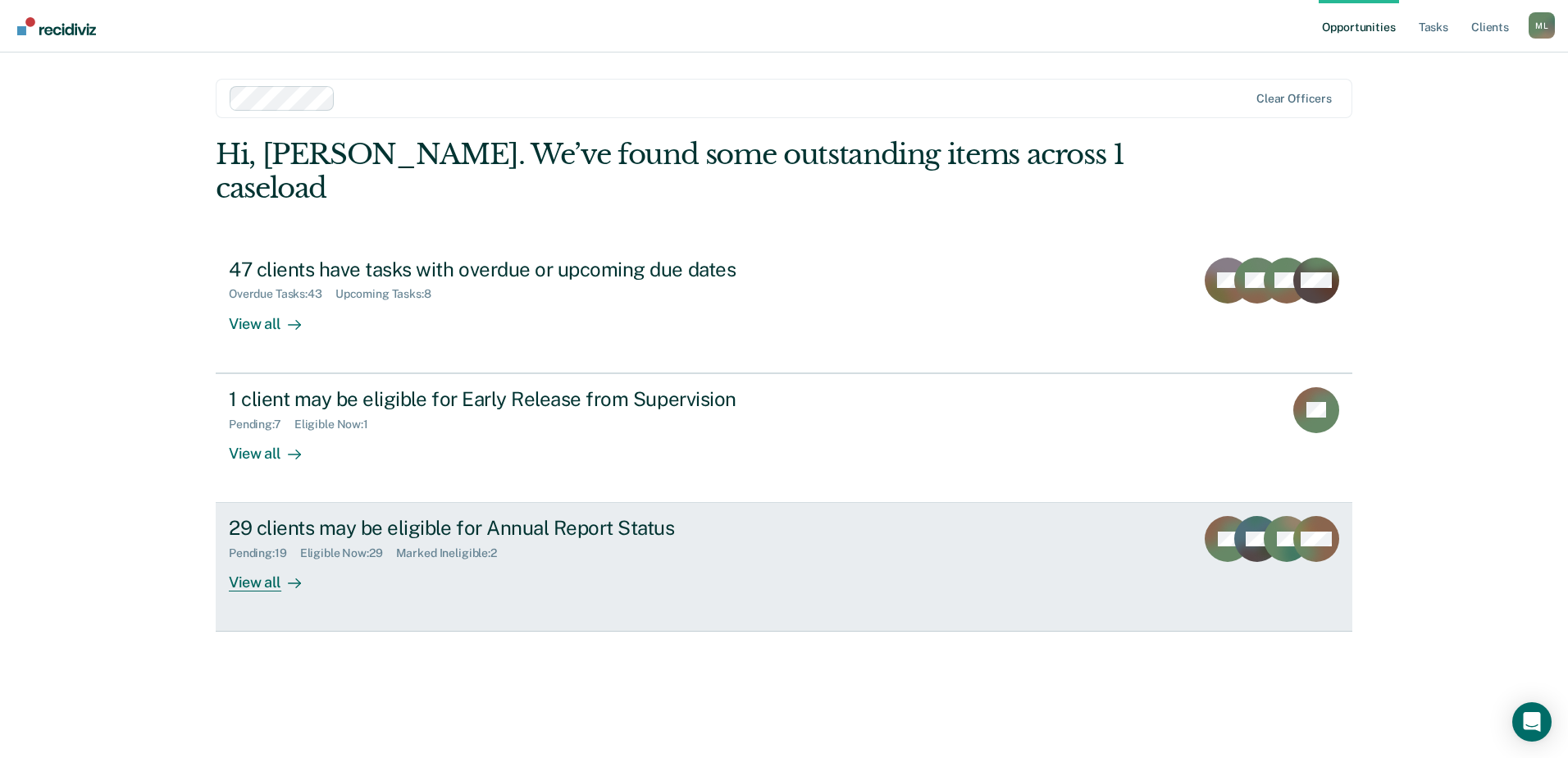
click at [498, 516] on div "29 clients may be eligible for Annual Report Status" at bounding box center [516, 527] width 576 height 24
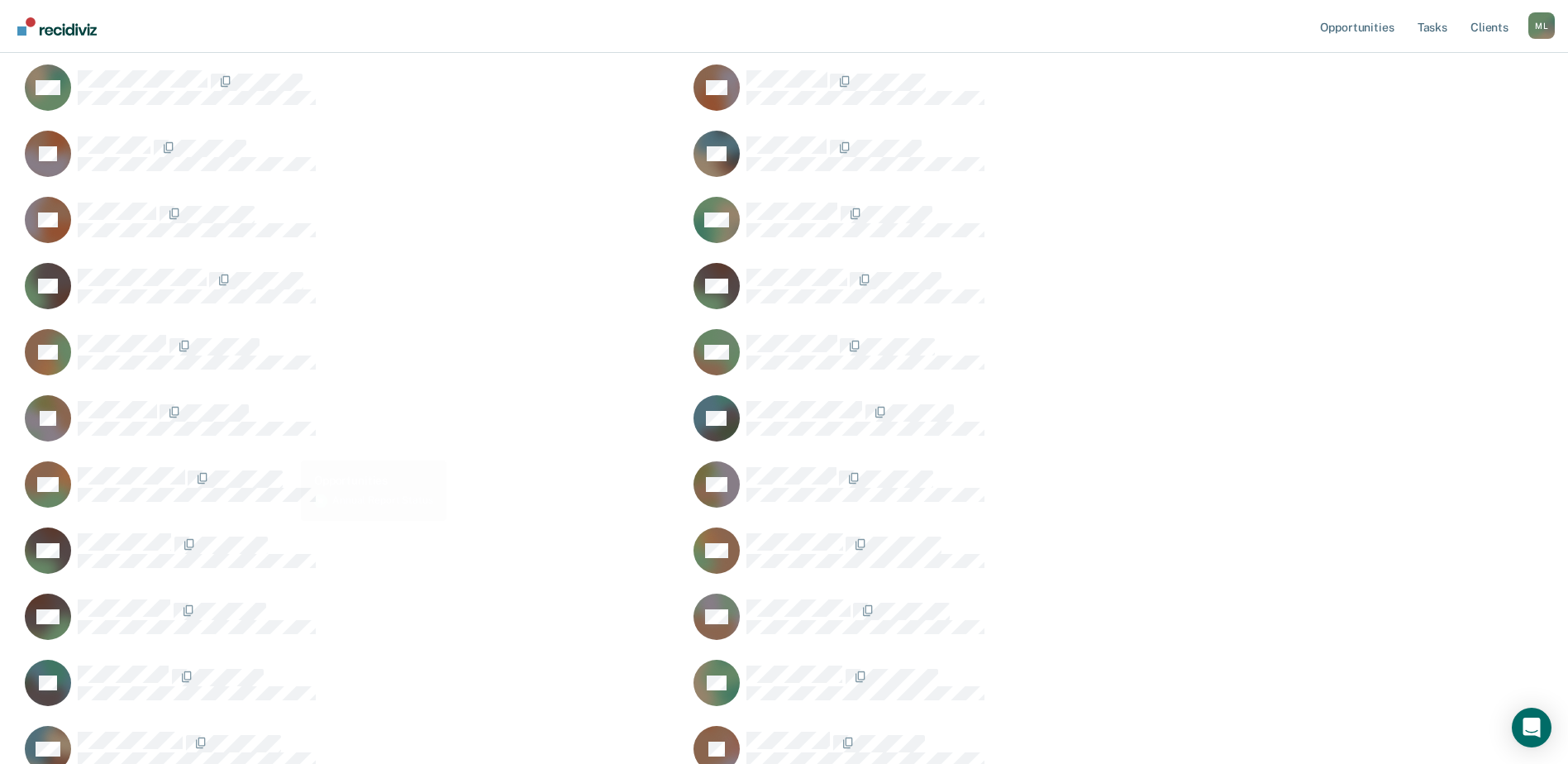
scroll to position [413, 0]
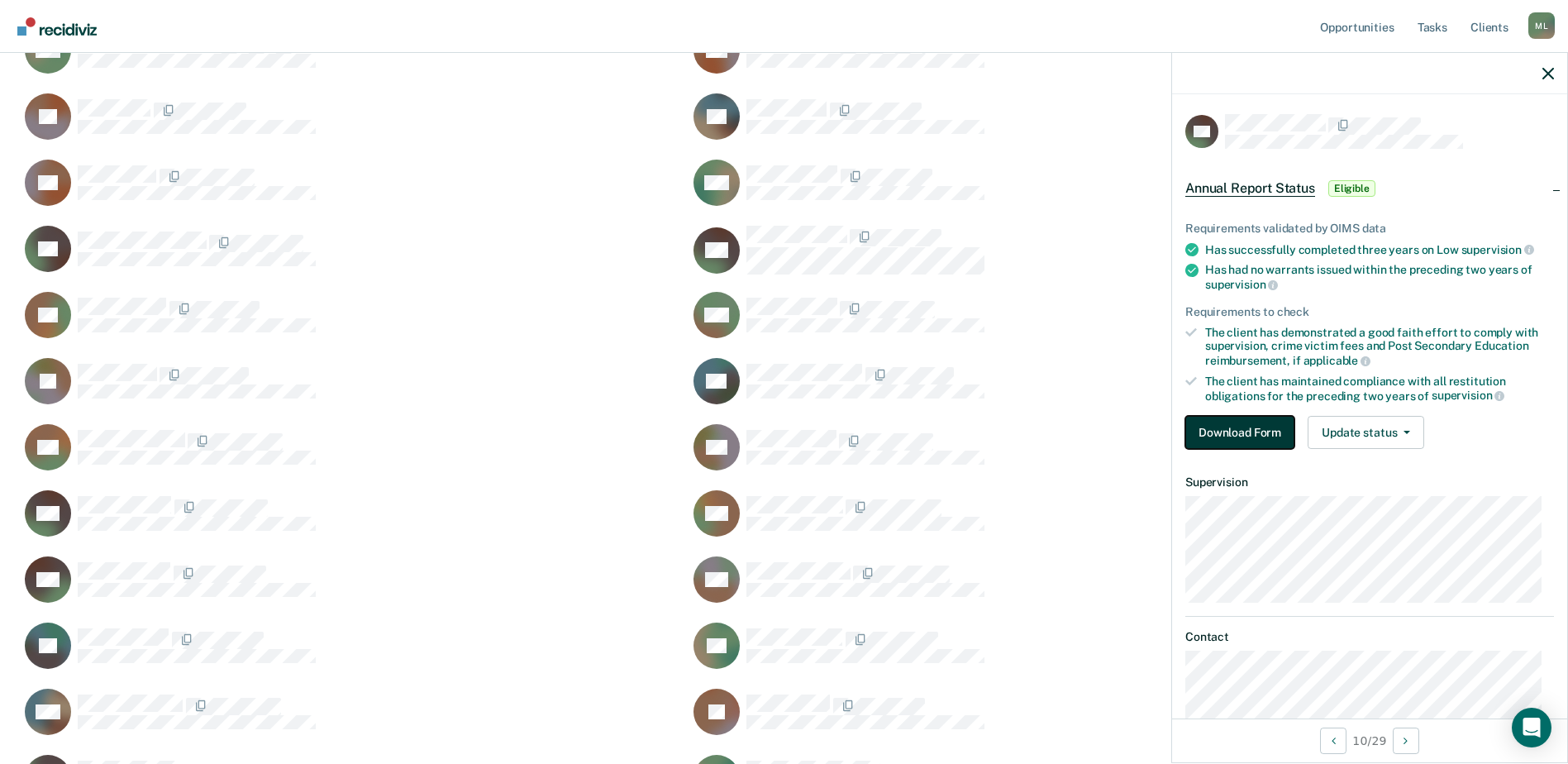
click at [1240, 432] on button "Download Form" at bounding box center [1239, 432] width 110 height 33
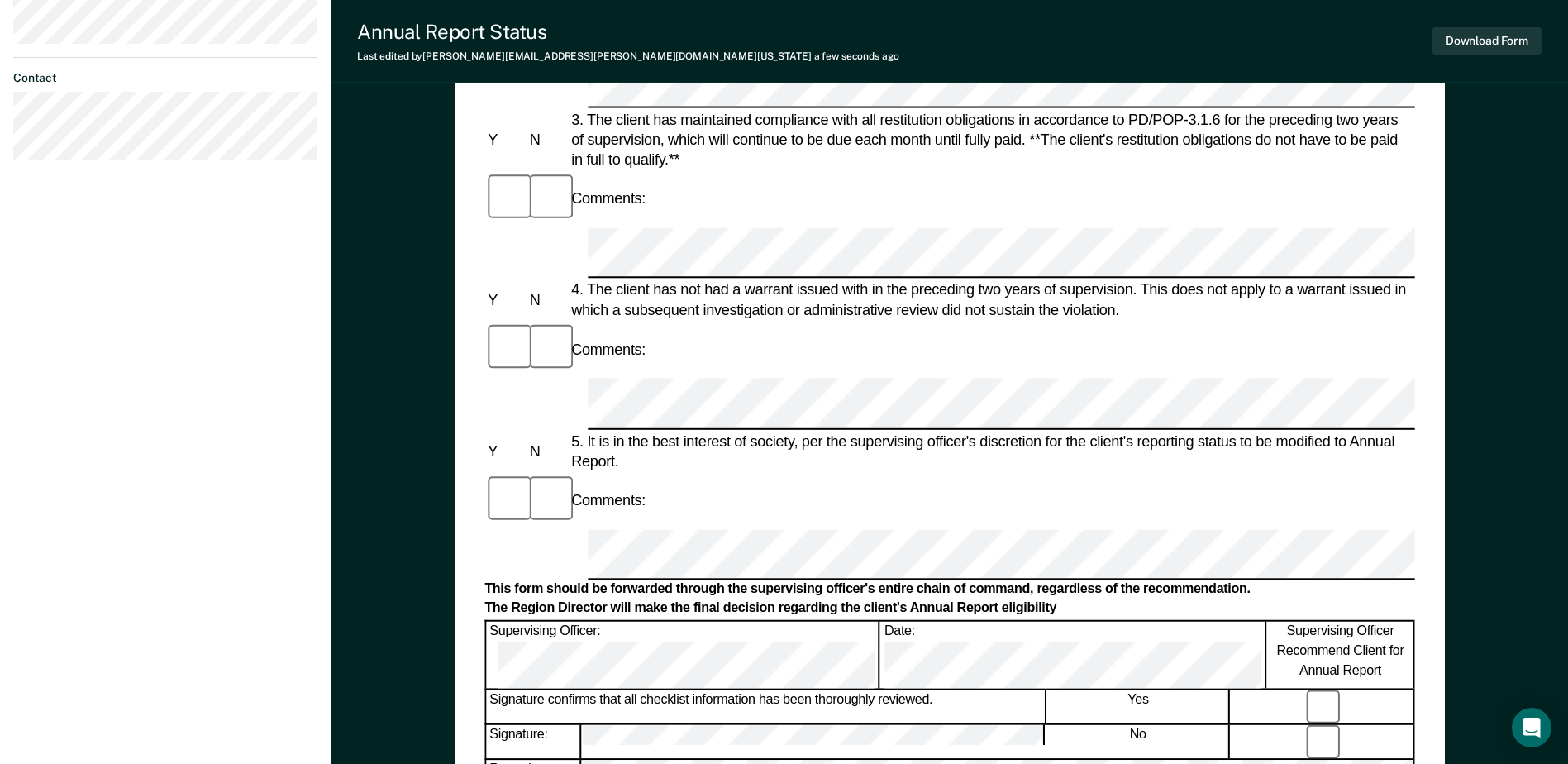
scroll to position [578, 0]
click at [1472, 41] on button "Download Form" at bounding box center [1487, 41] width 110 height 28
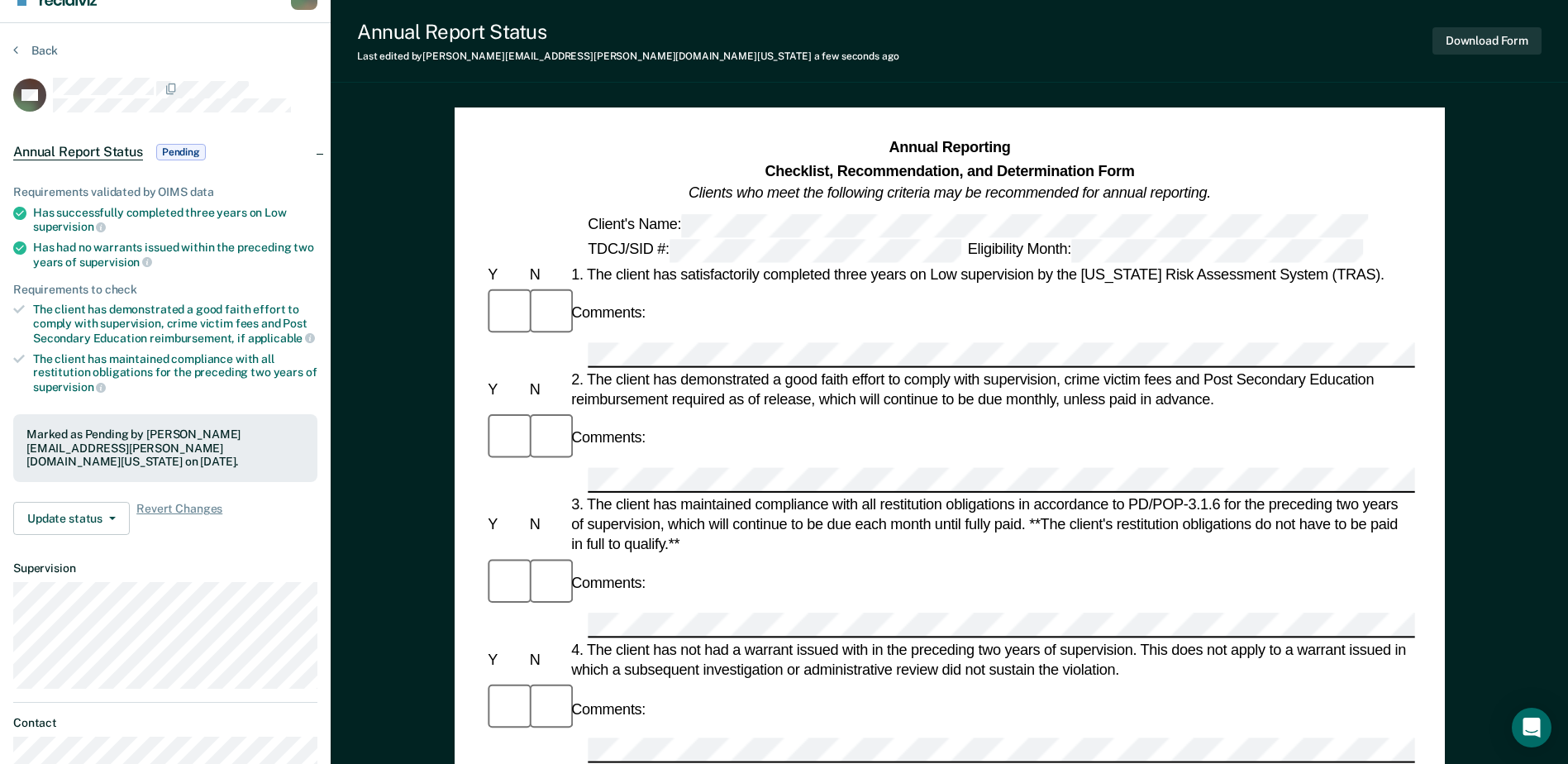
scroll to position [0, 0]
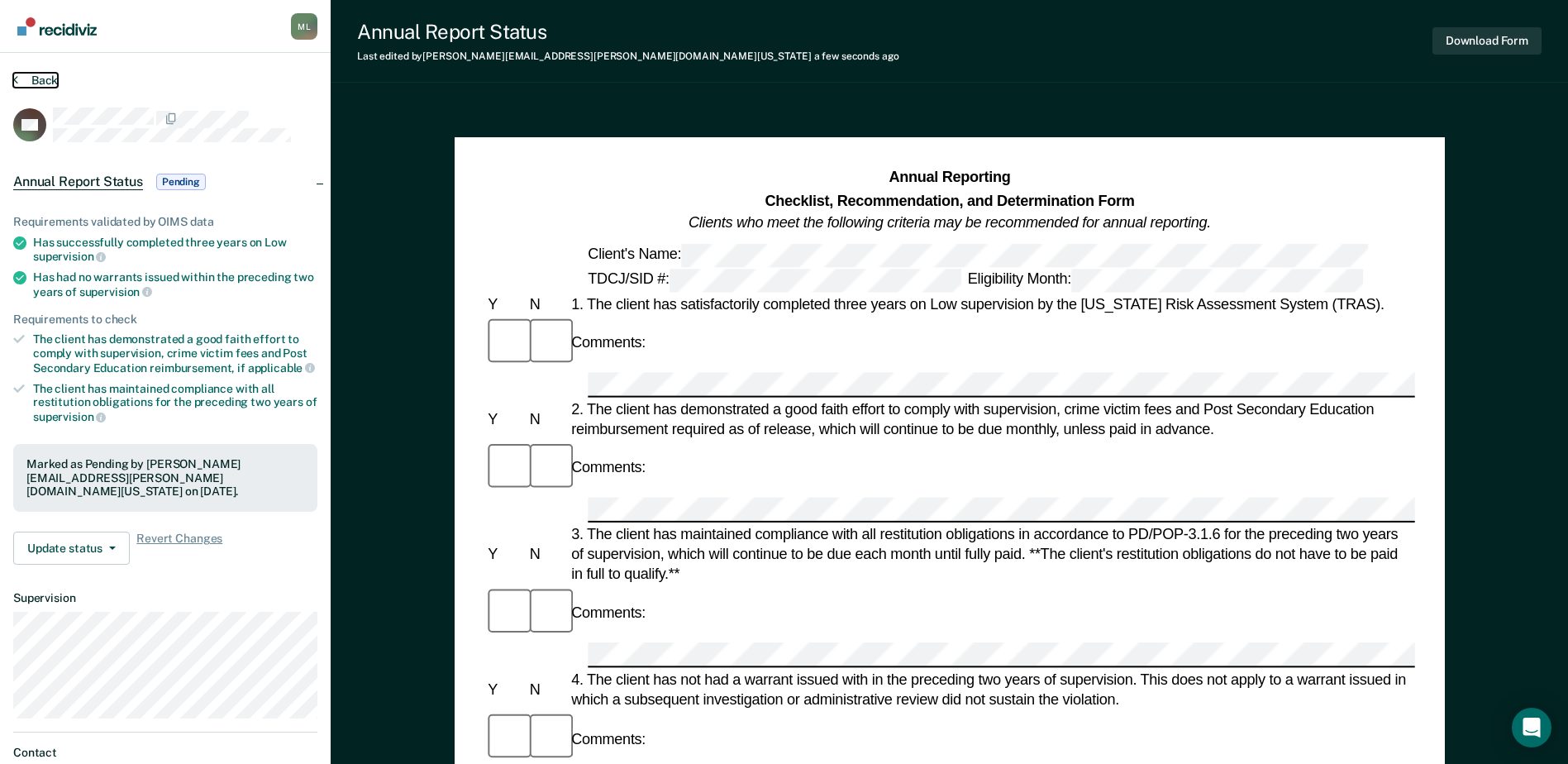
click at [35, 76] on button "Back" at bounding box center [35, 80] width 45 height 15
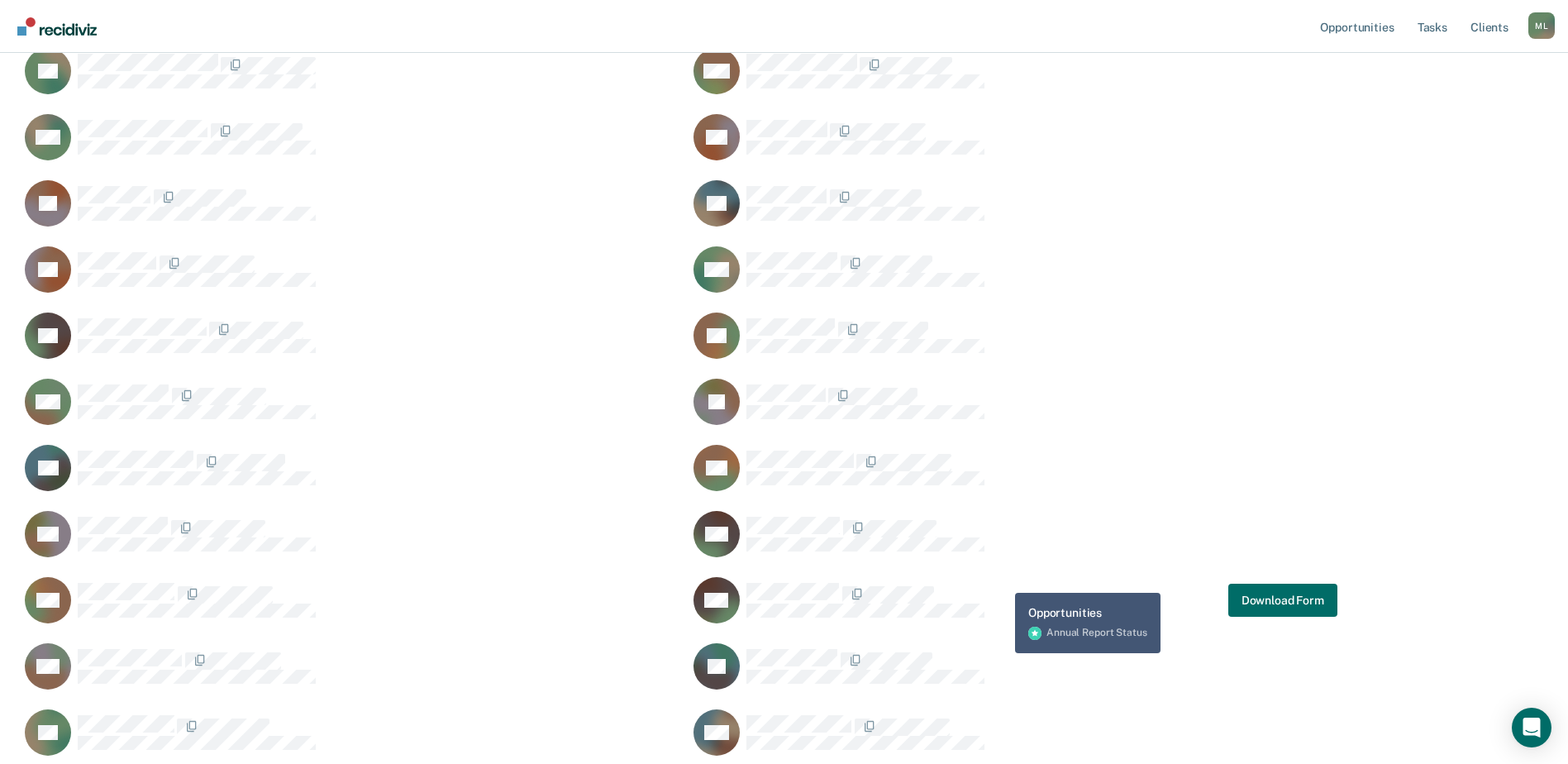
scroll to position [241, 0]
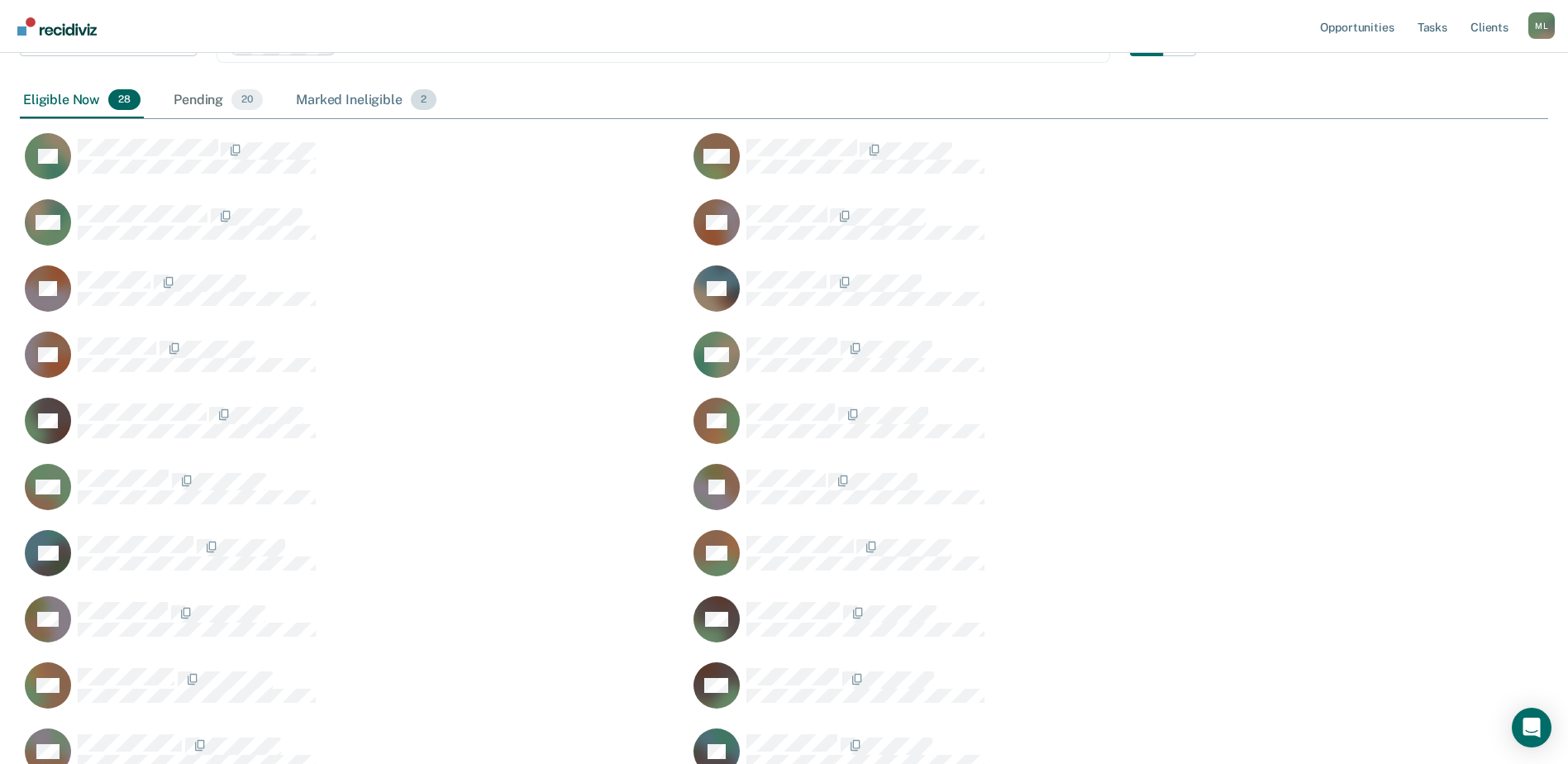
click at [335, 97] on div "Marked Ineligible 2" at bounding box center [366, 101] width 147 height 36
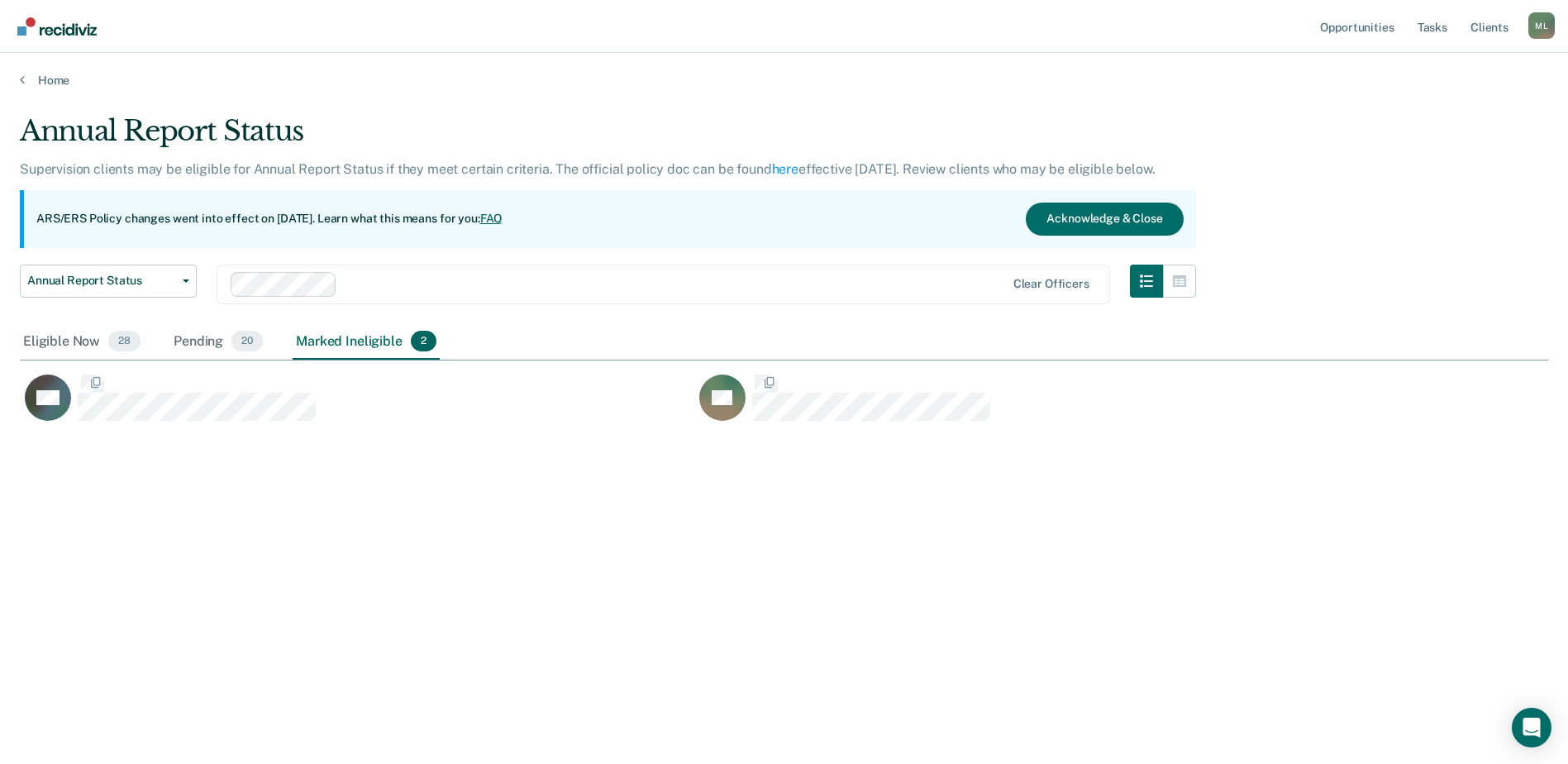
scroll to position [13, 13]
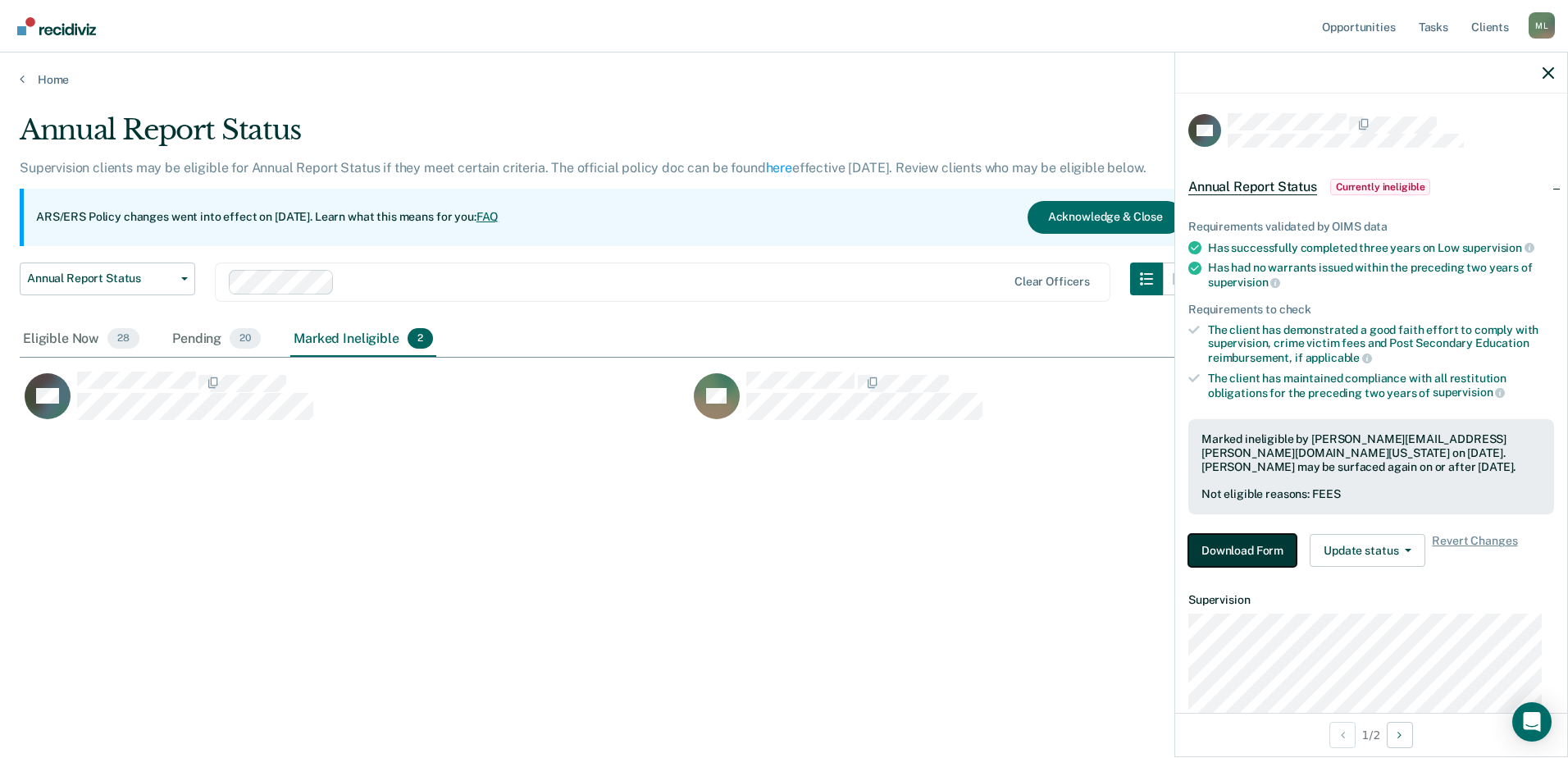
click at [1237, 552] on button "Download Form" at bounding box center [1242, 550] width 109 height 33
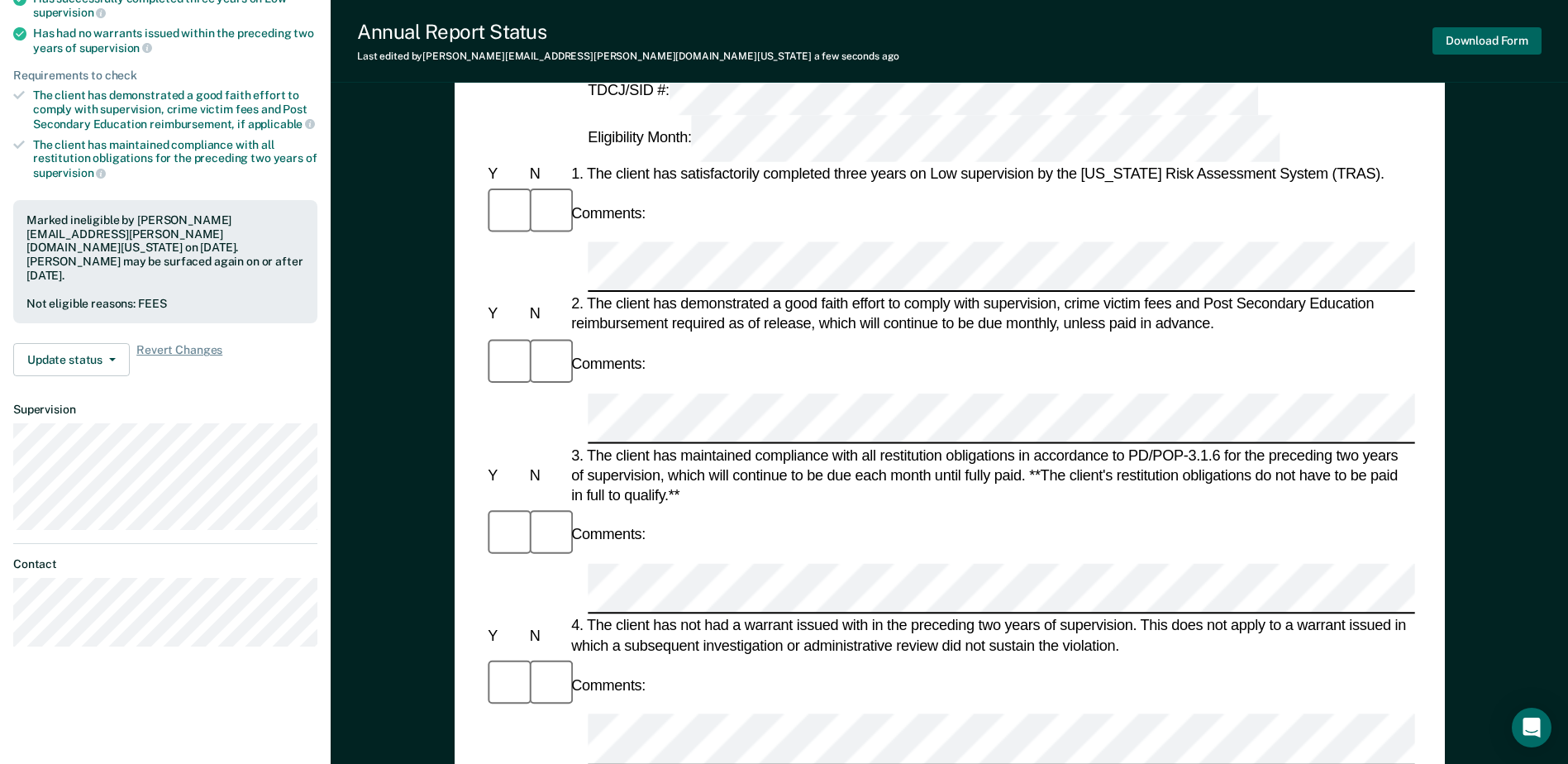
scroll to position [214, 0]
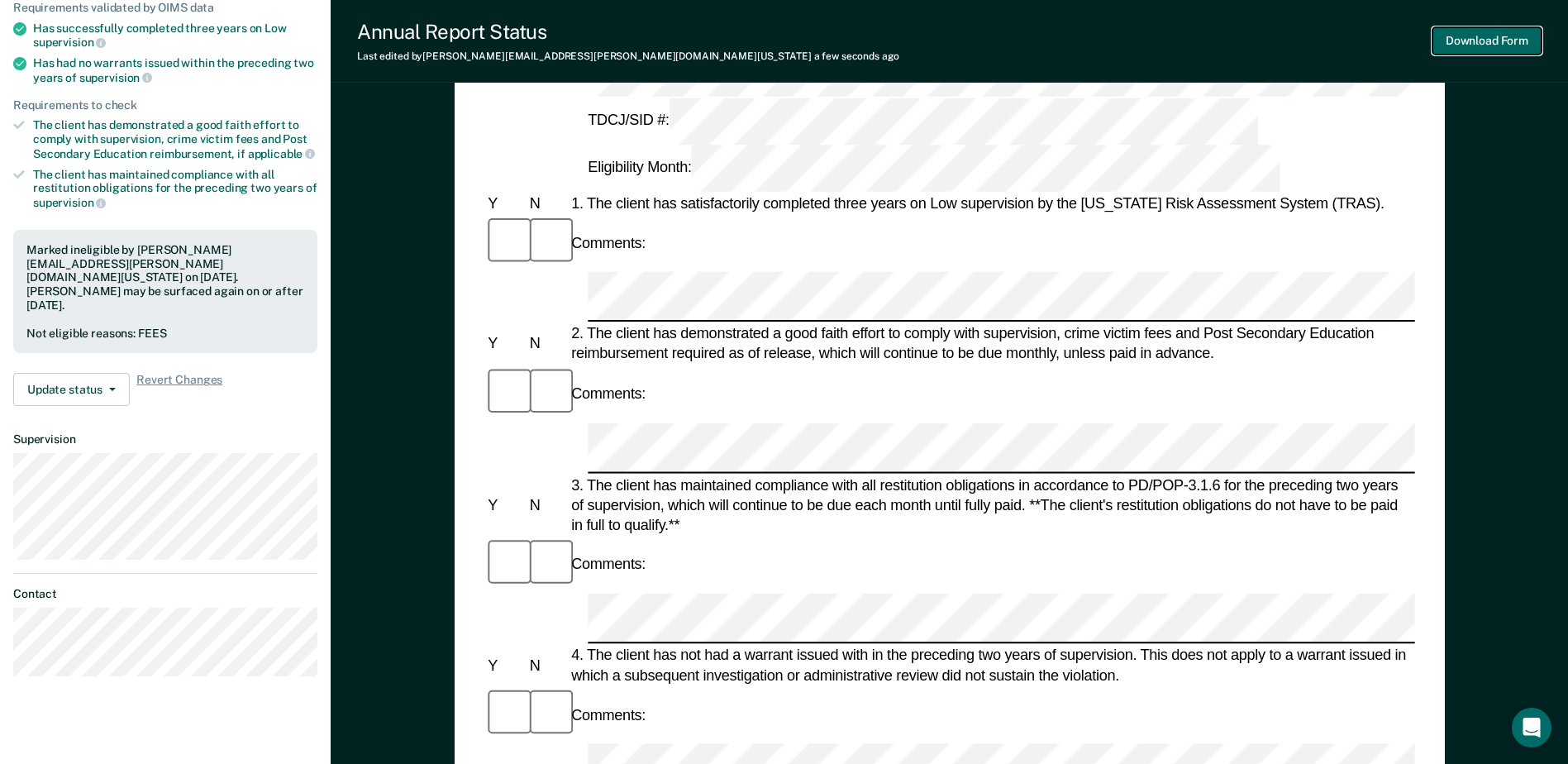
click at [1449, 41] on button "Download Form" at bounding box center [1487, 41] width 110 height 28
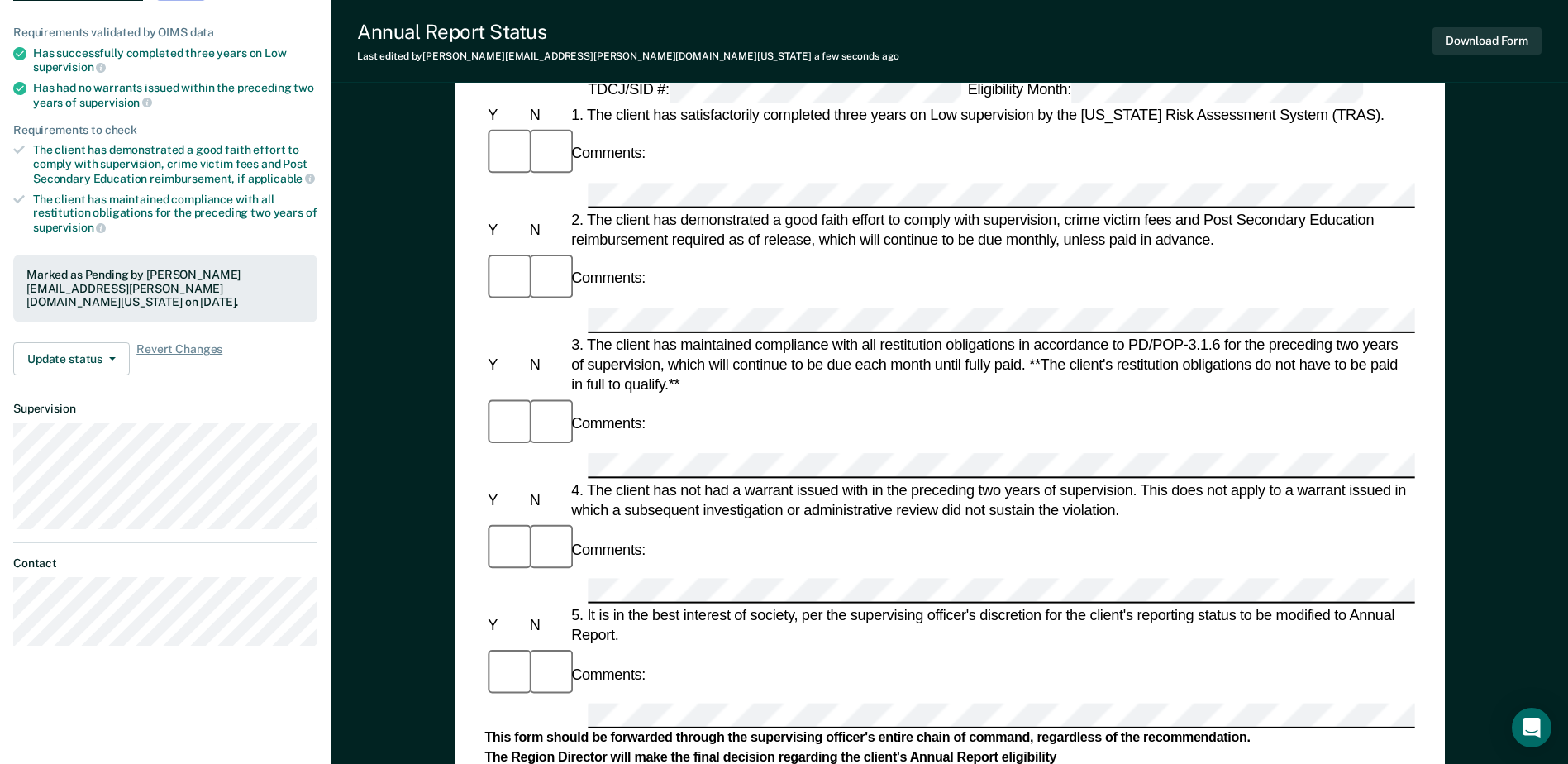
scroll to position [0, 0]
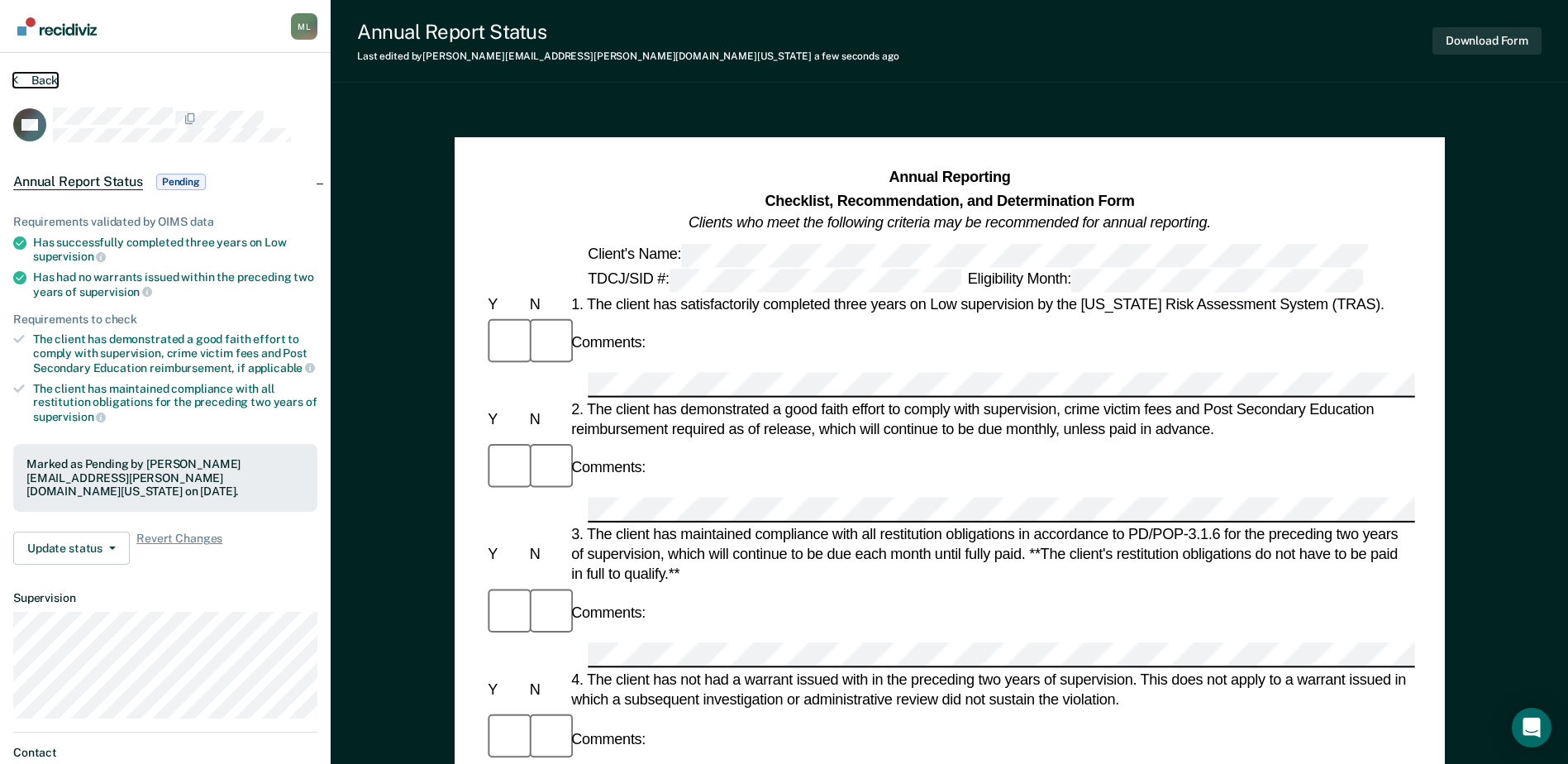
click at [33, 76] on button "Back" at bounding box center [35, 80] width 45 height 15
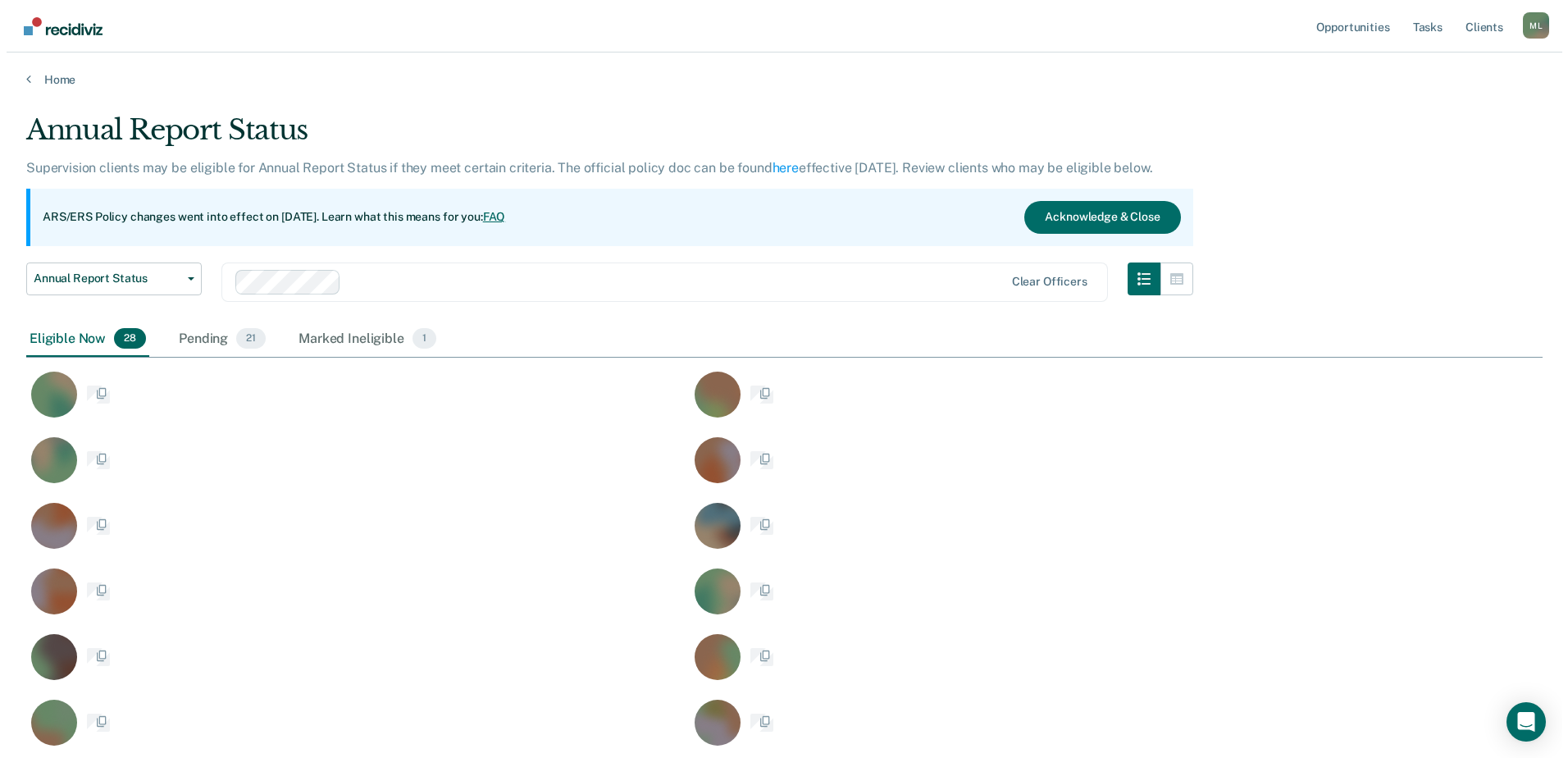
scroll to position [1160, 1504]
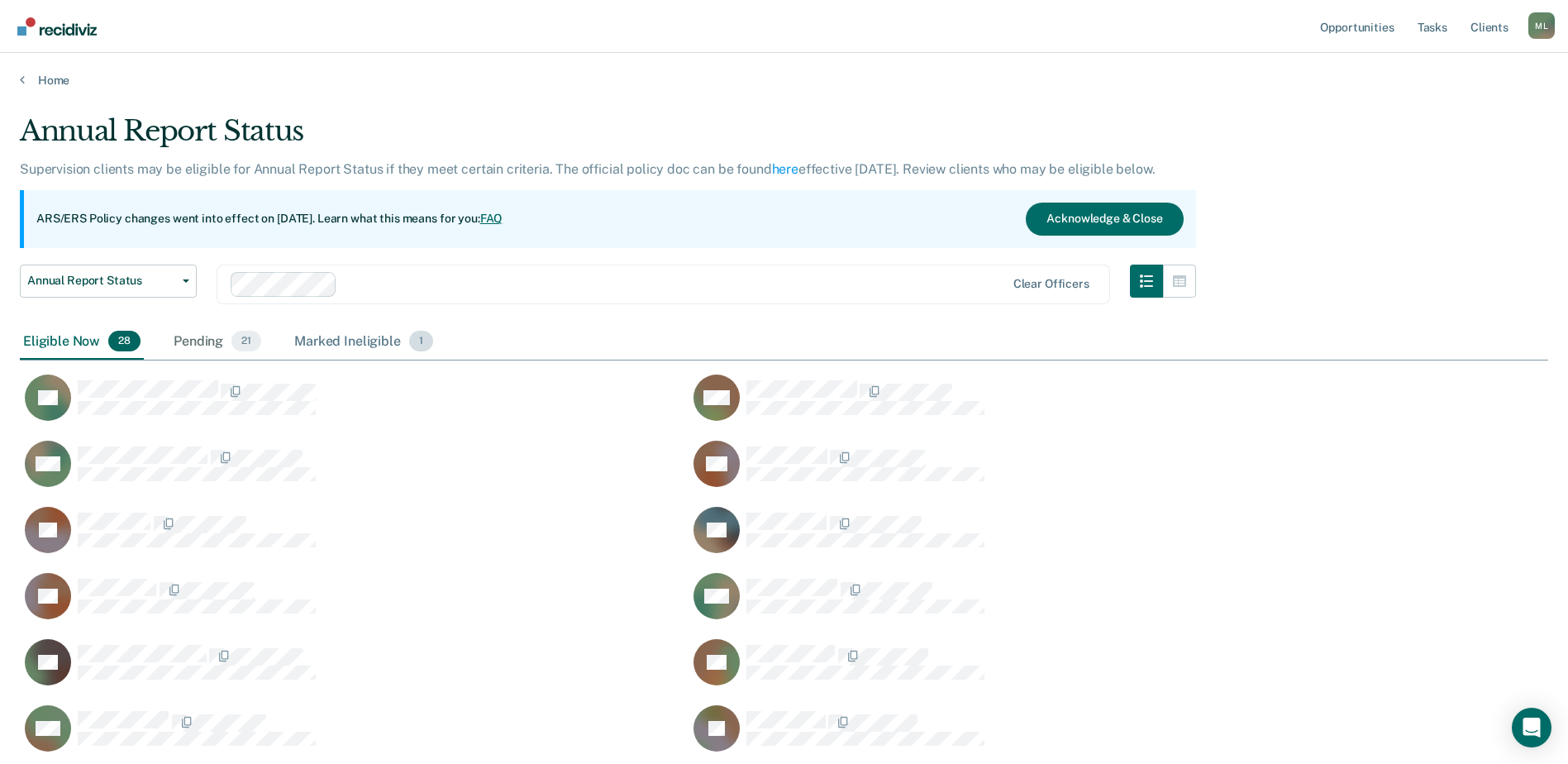
click at [312, 334] on div "Marked Ineligible 1" at bounding box center [363, 342] width 146 height 36
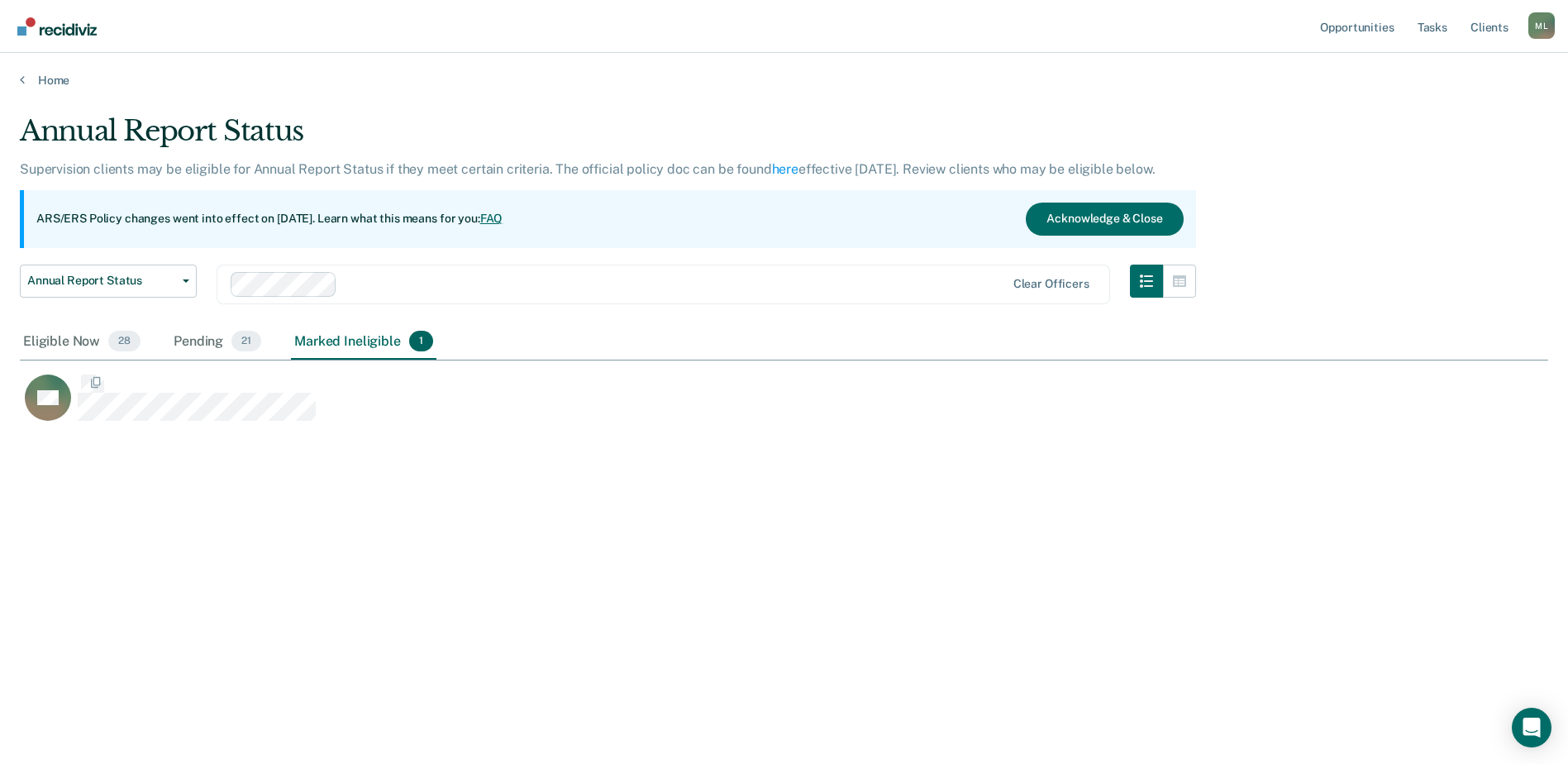
scroll to position [13, 13]
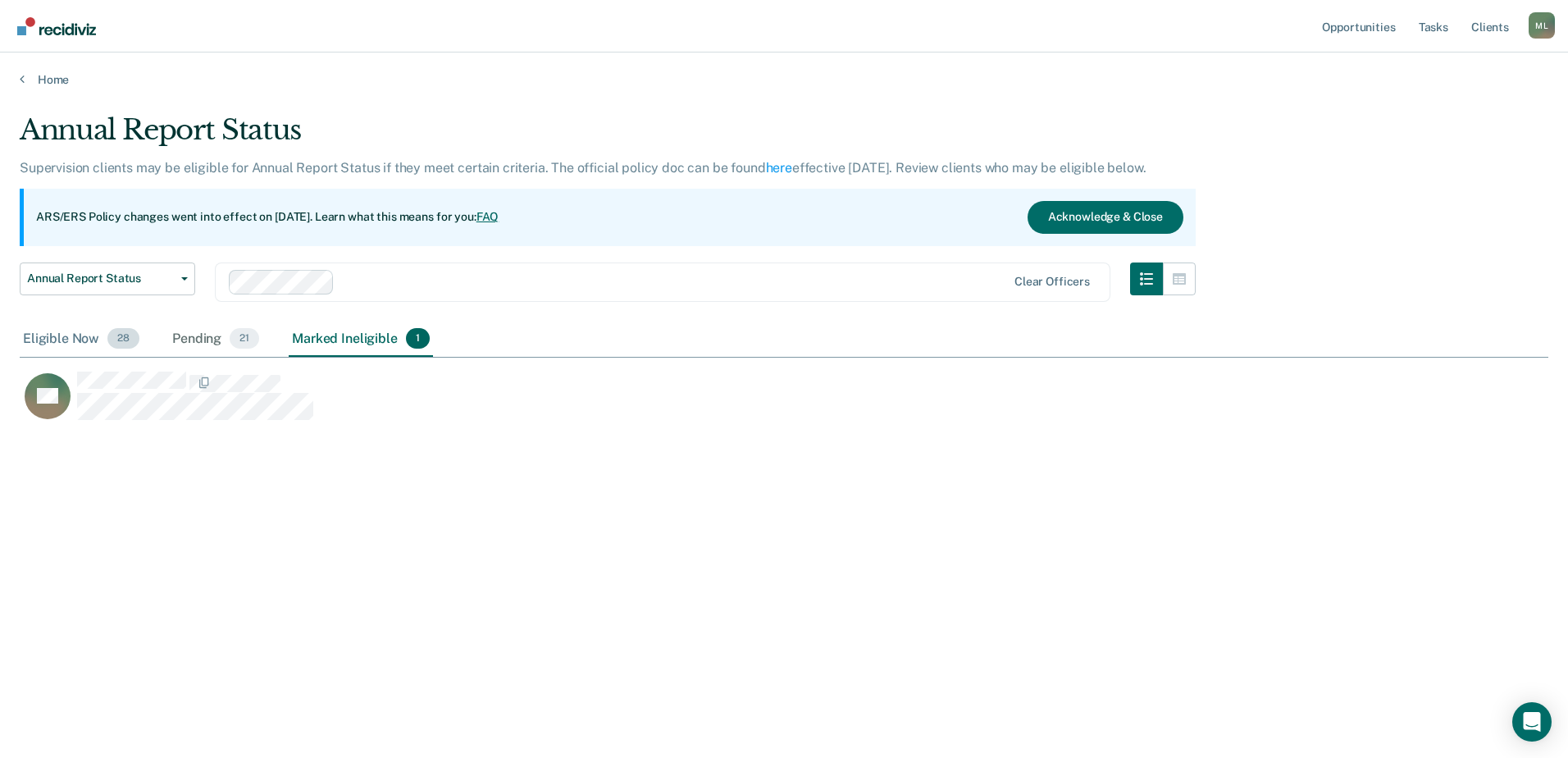
click at [63, 344] on div "Eligible Now 28" at bounding box center [81, 339] width 123 height 36
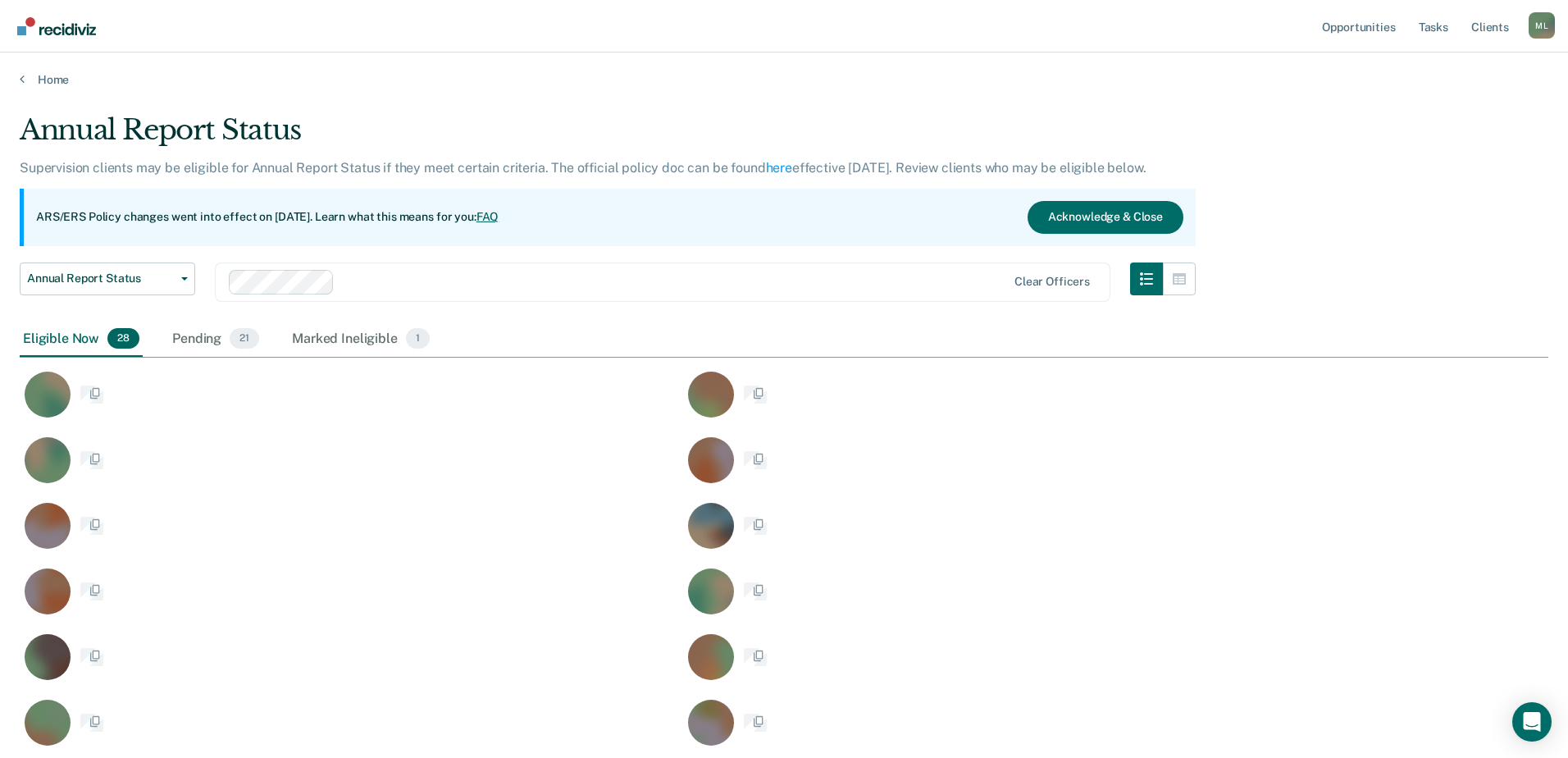
scroll to position [1160, 1504]
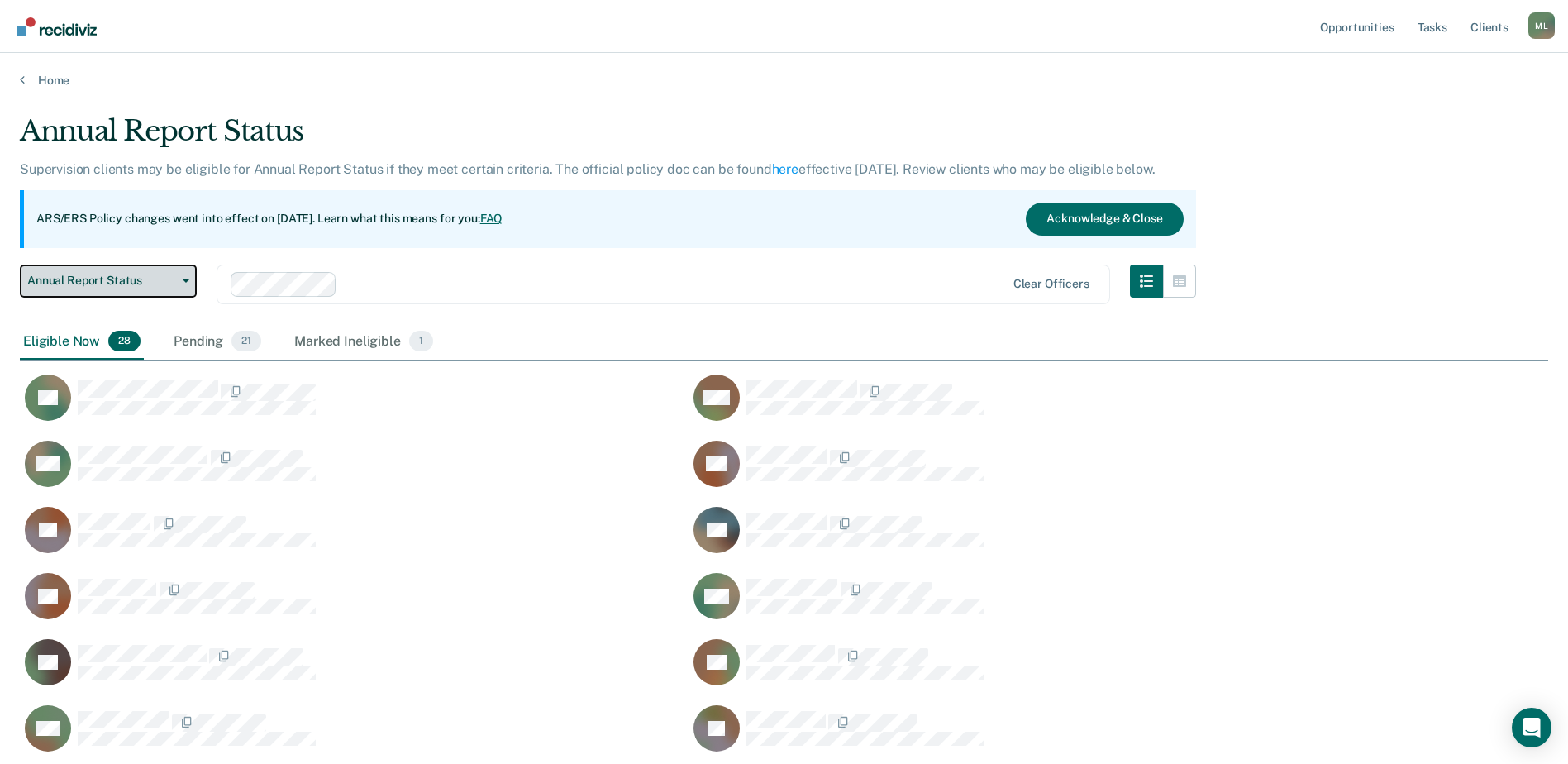
click at [127, 288] on span "Annual Report Status" at bounding box center [102, 280] width 149 height 14
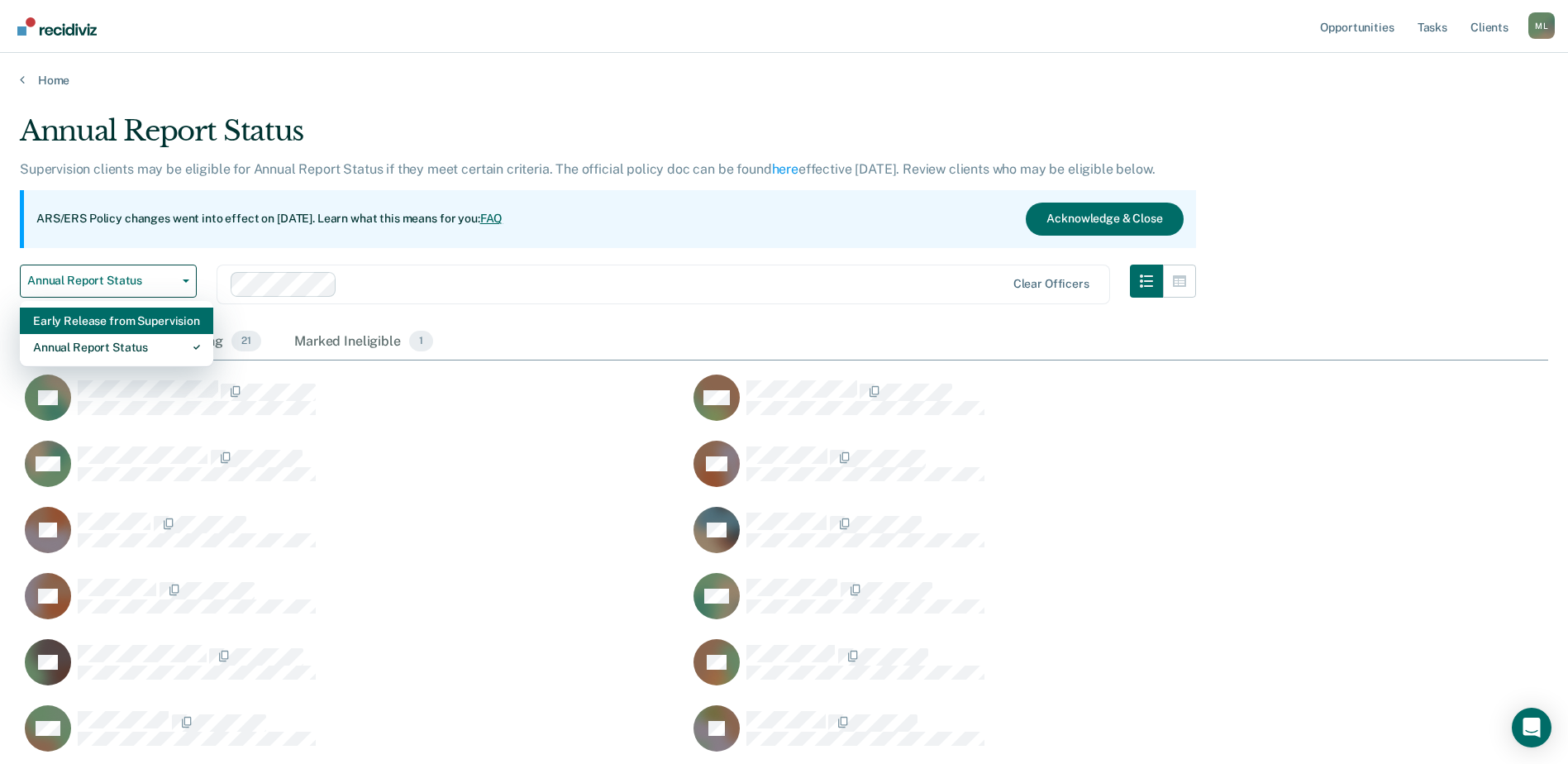
click at [116, 321] on div "Early Release from Supervision" at bounding box center [116, 321] width 167 height 27
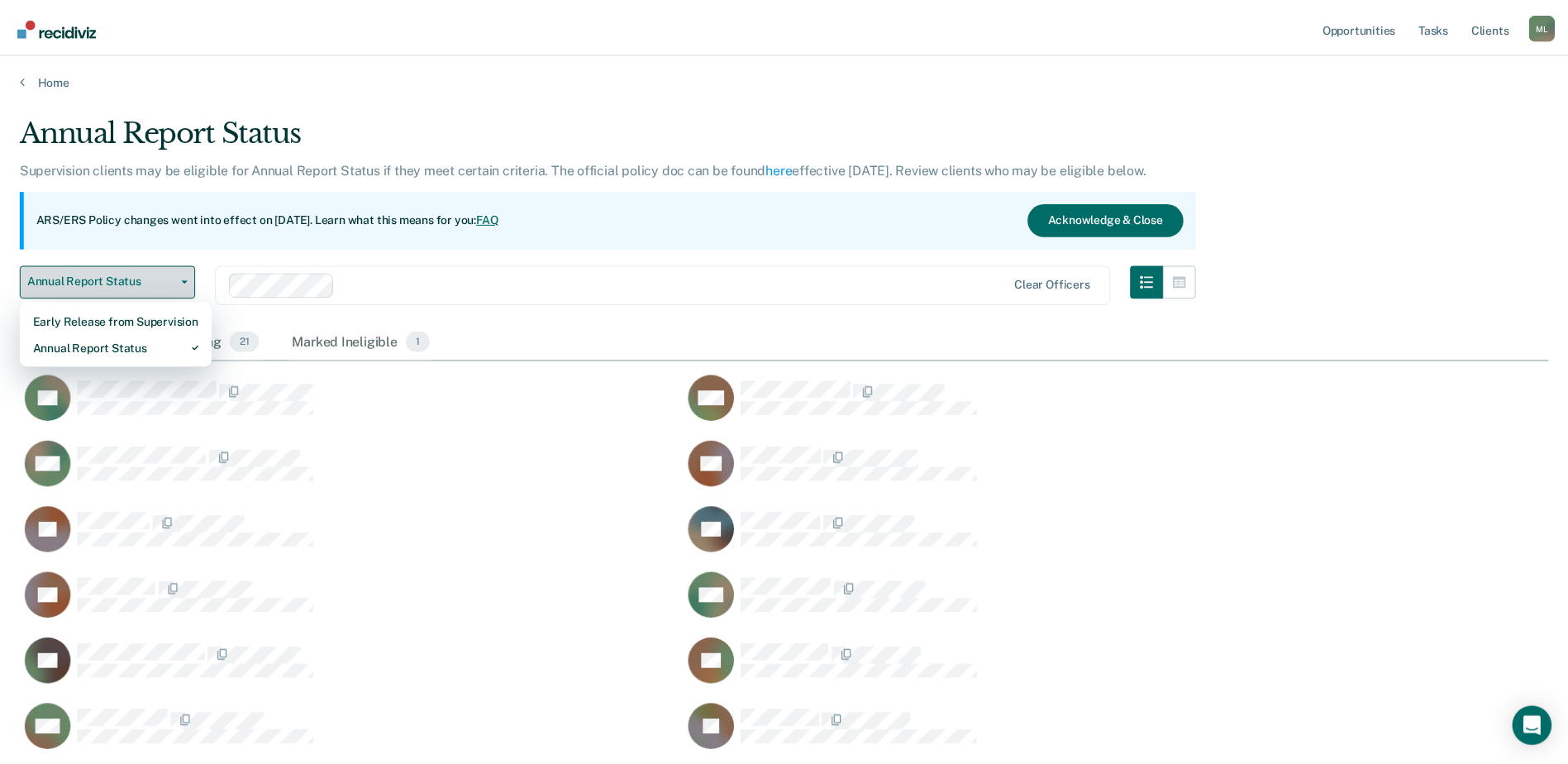
scroll to position [13, 13]
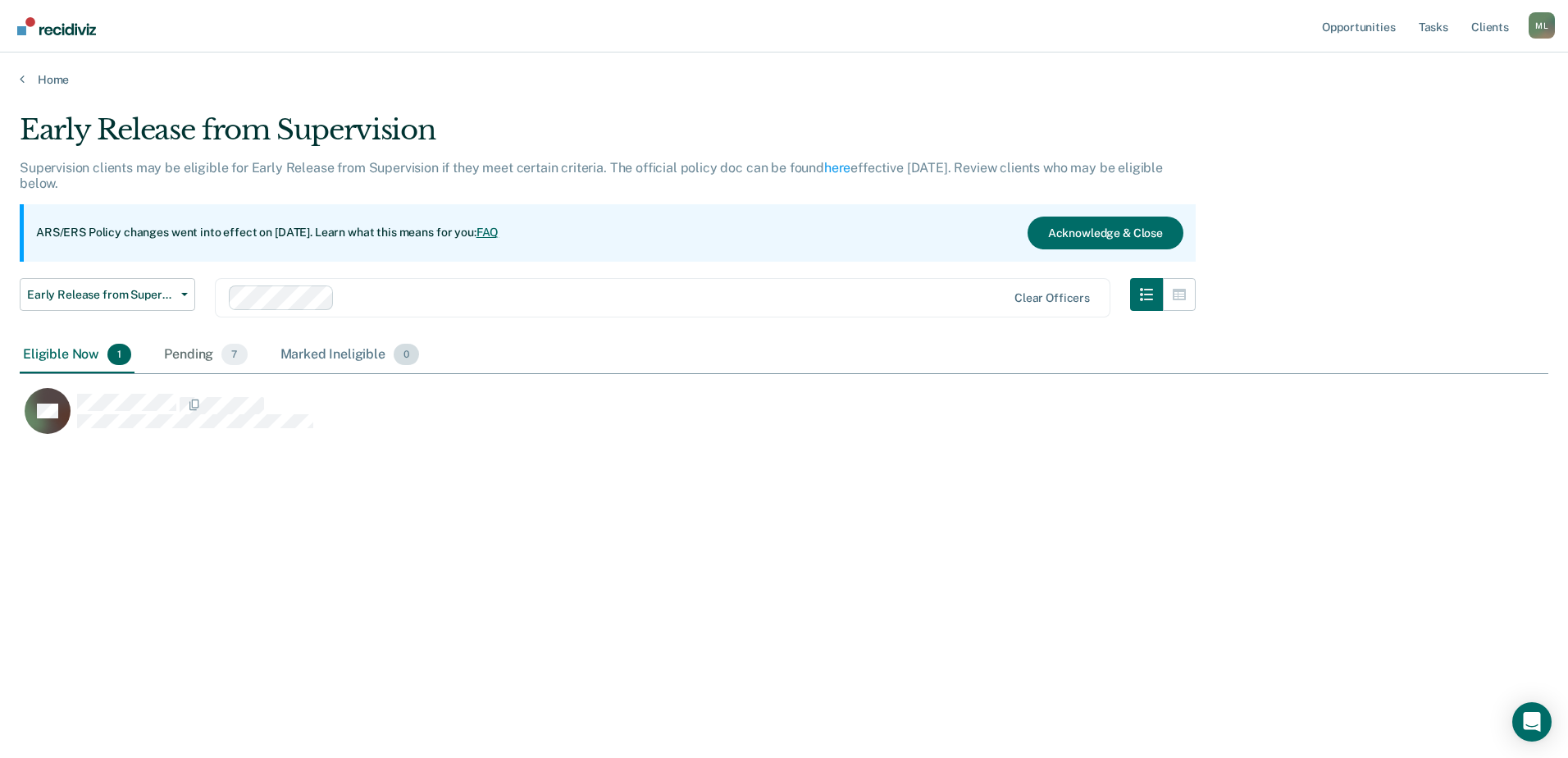
click at [350, 354] on div "Marked Ineligible 0" at bounding box center [350, 355] width 146 height 36
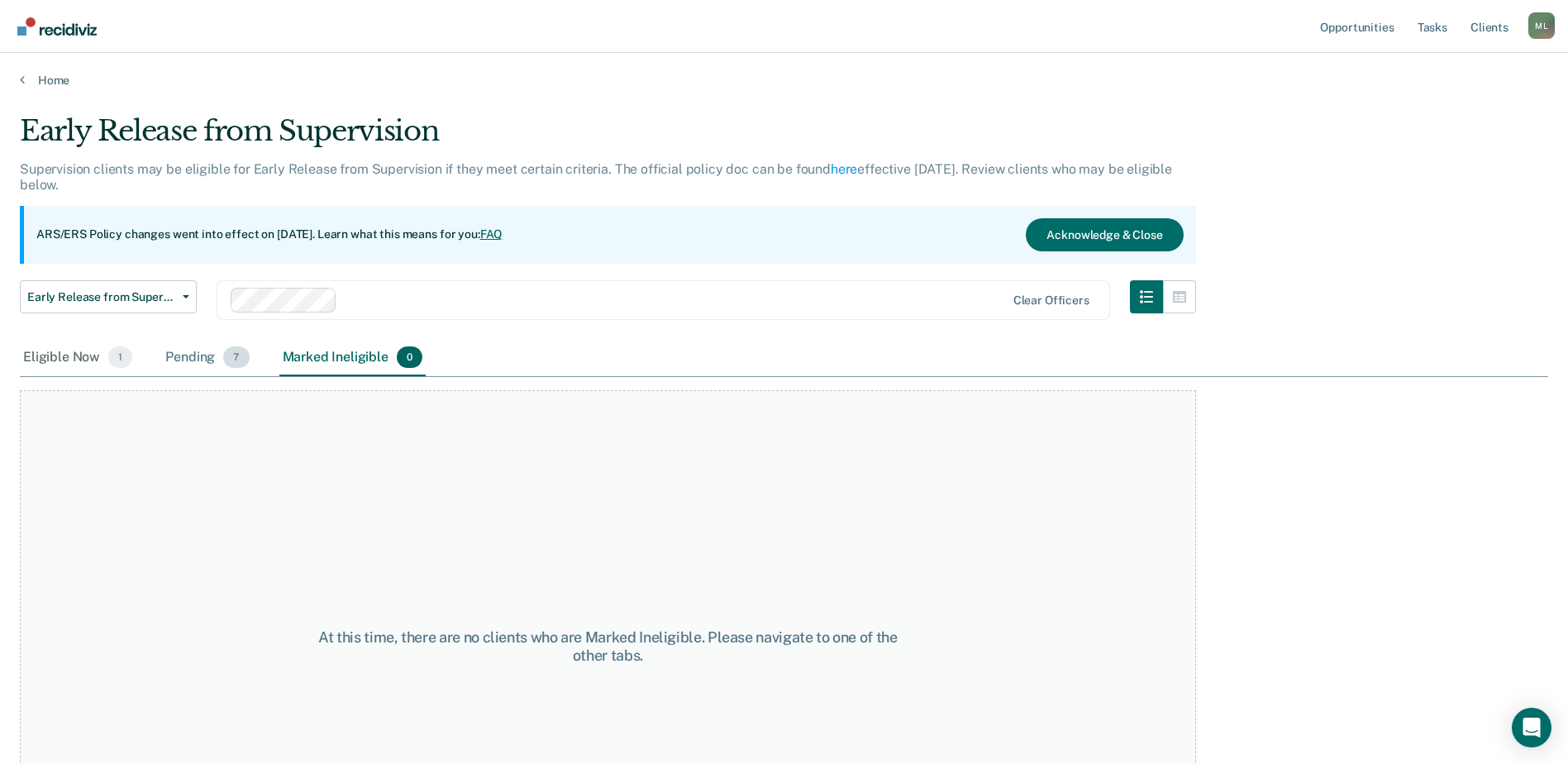
click at [209, 365] on div "Pending 7" at bounding box center [207, 358] width 90 height 36
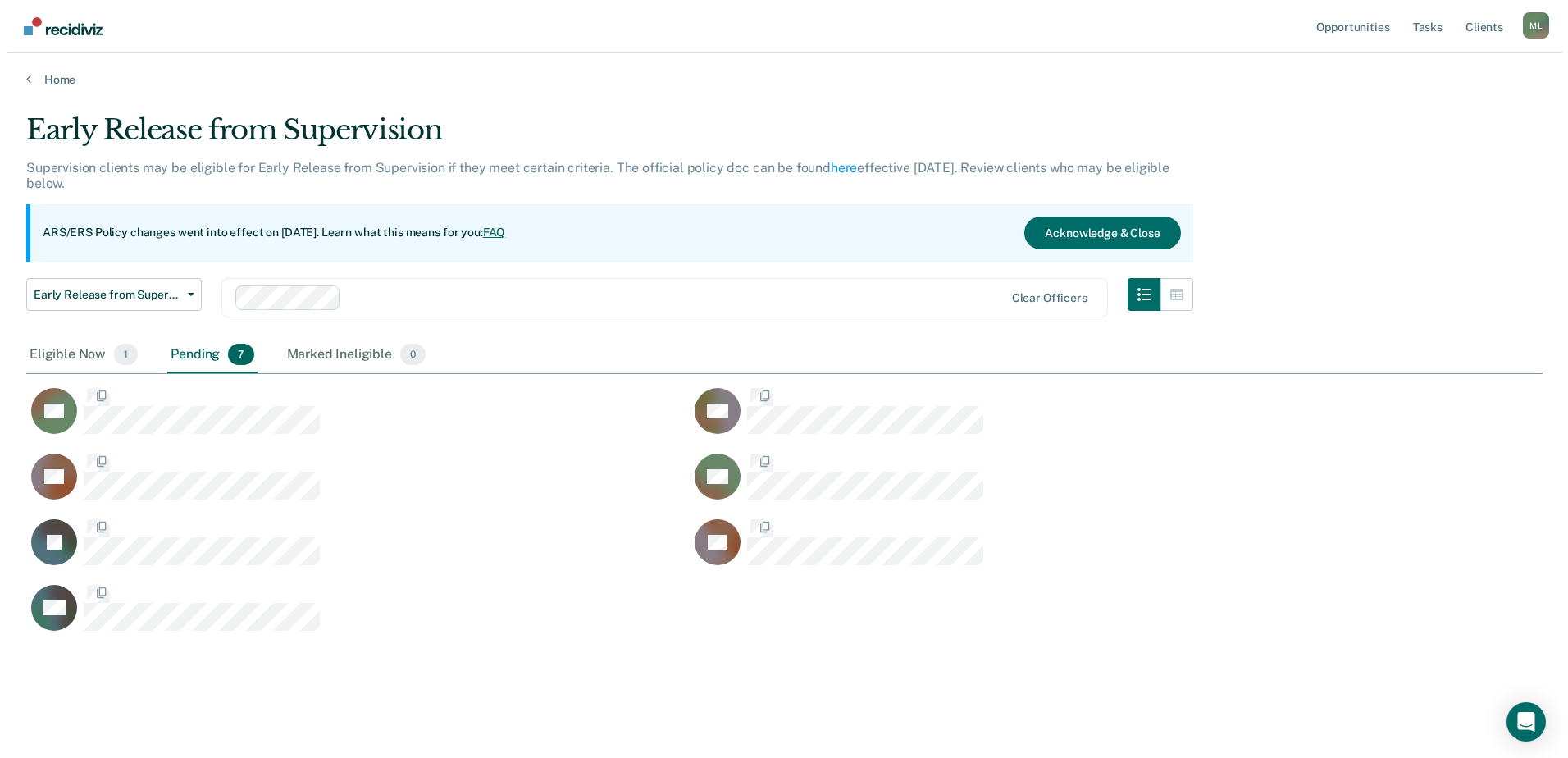
scroll to position [518, 1504]
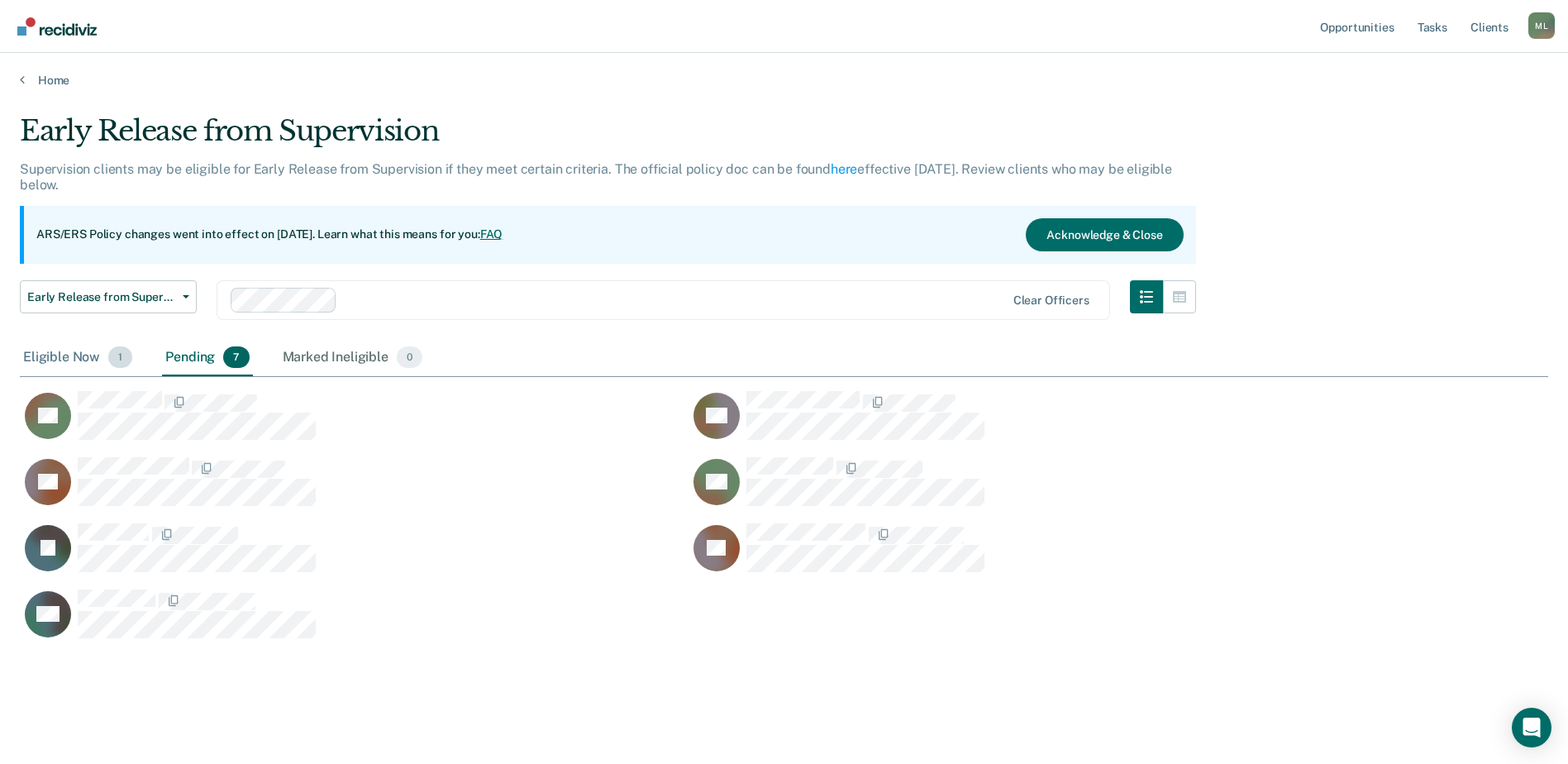
click at [58, 360] on div "Eligible Now 1" at bounding box center [77, 358] width 115 height 36
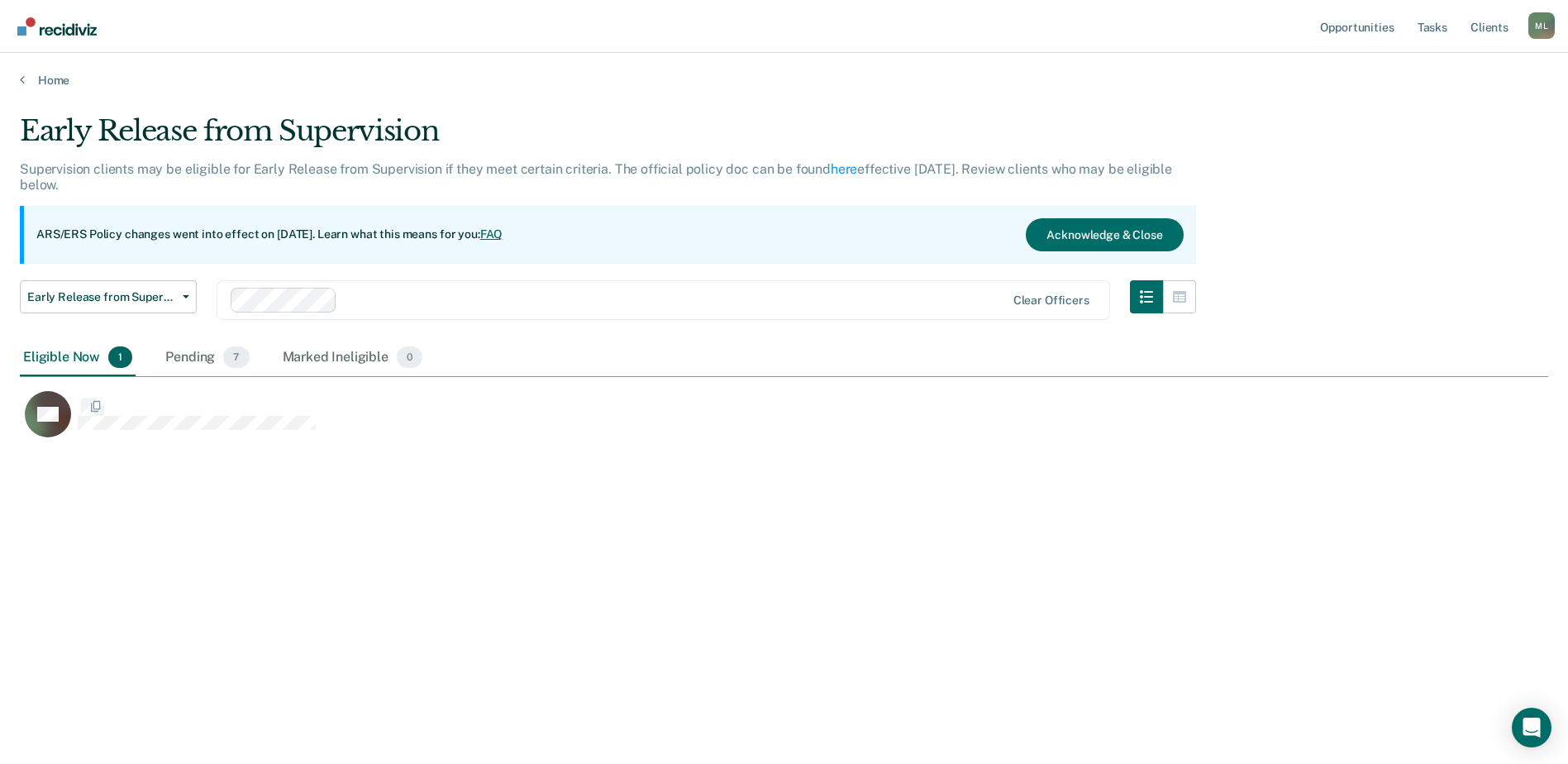
scroll to position [13, 13]
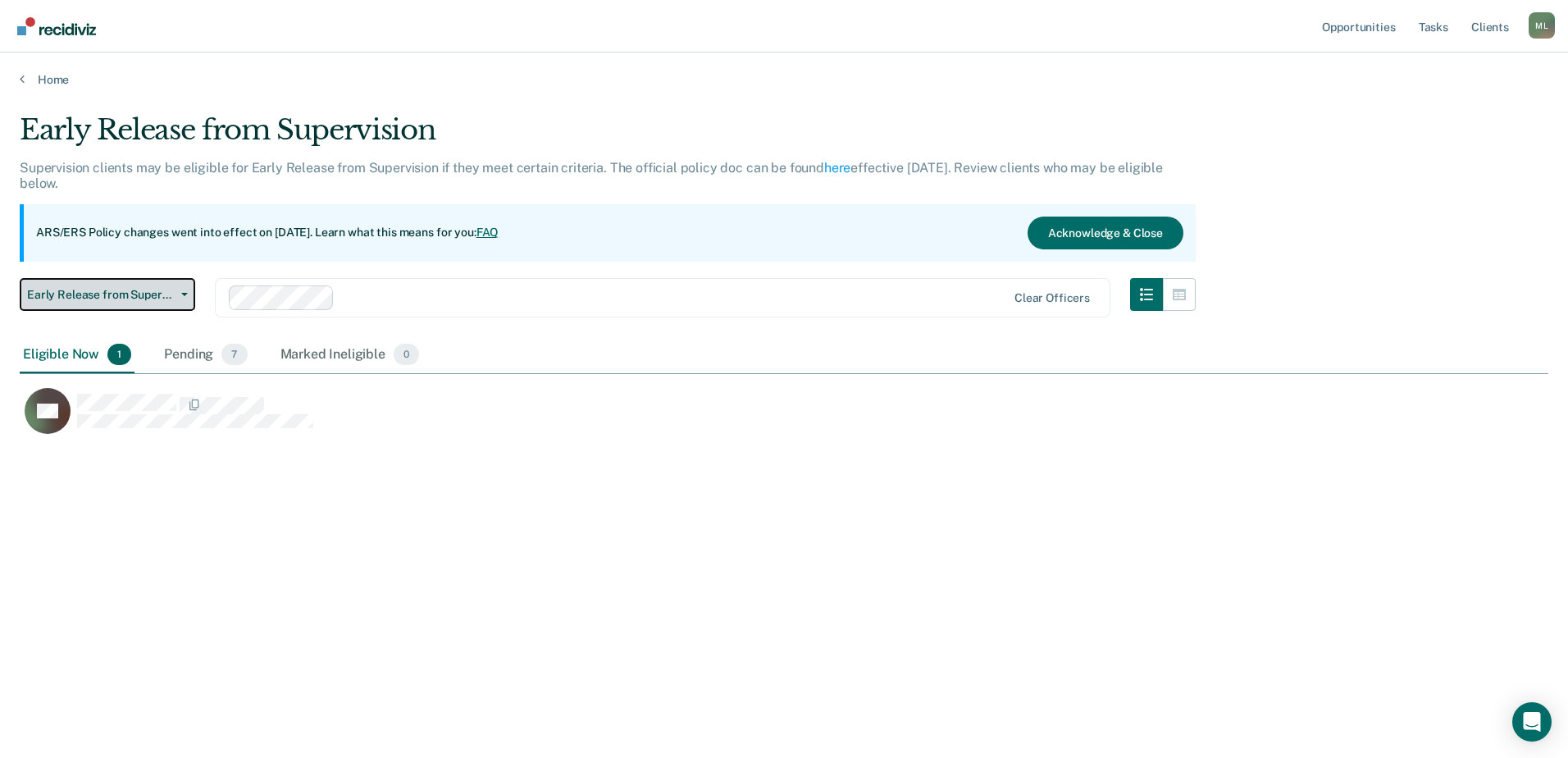
click at [137, 292] on span "Early Release from Supervision" at bounding box center [101, 295] width 147 height 14
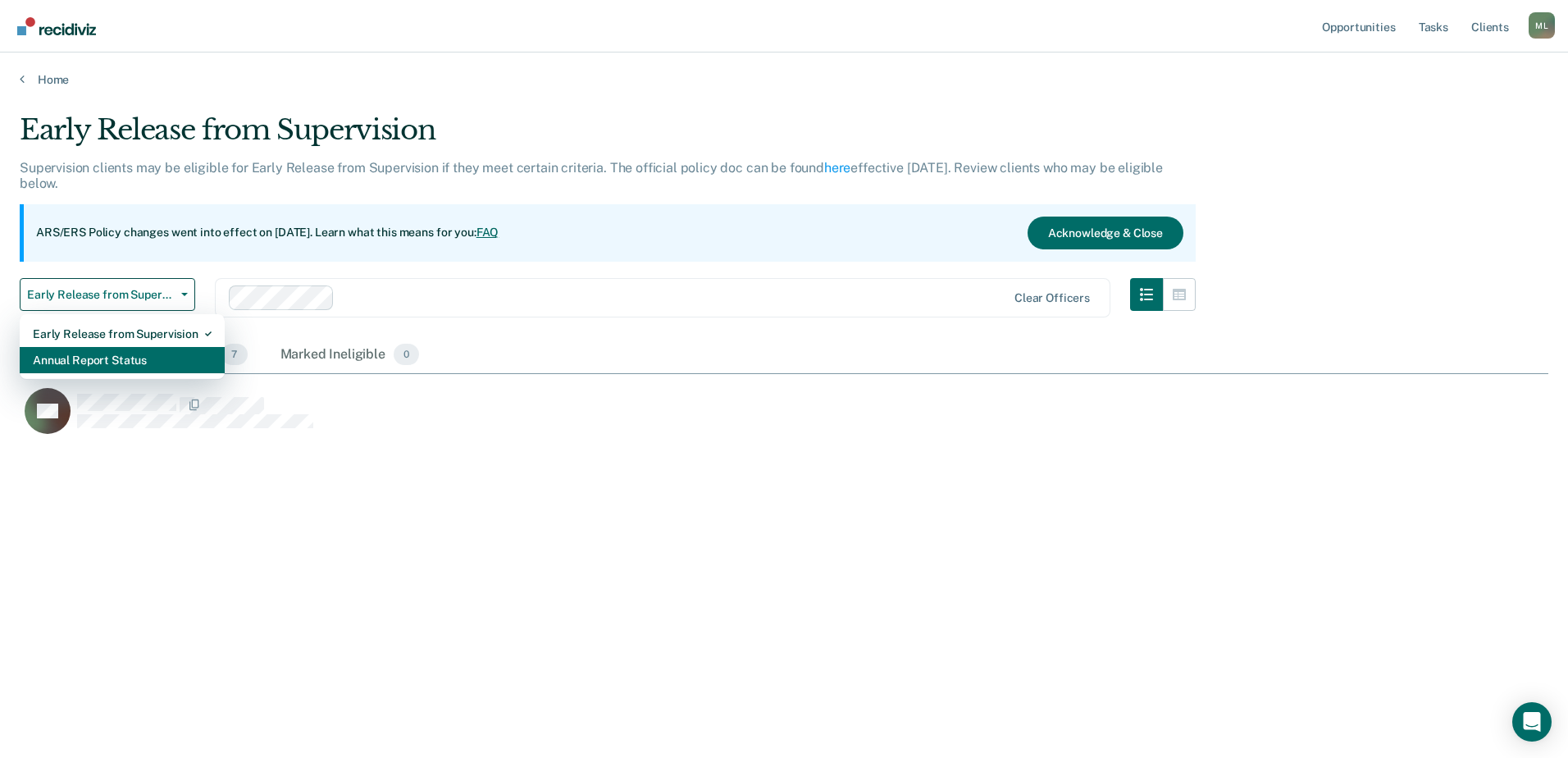
click at [108, 361] on div "Annual Report Status" at bounding box center [122, 360] width 179 height 26
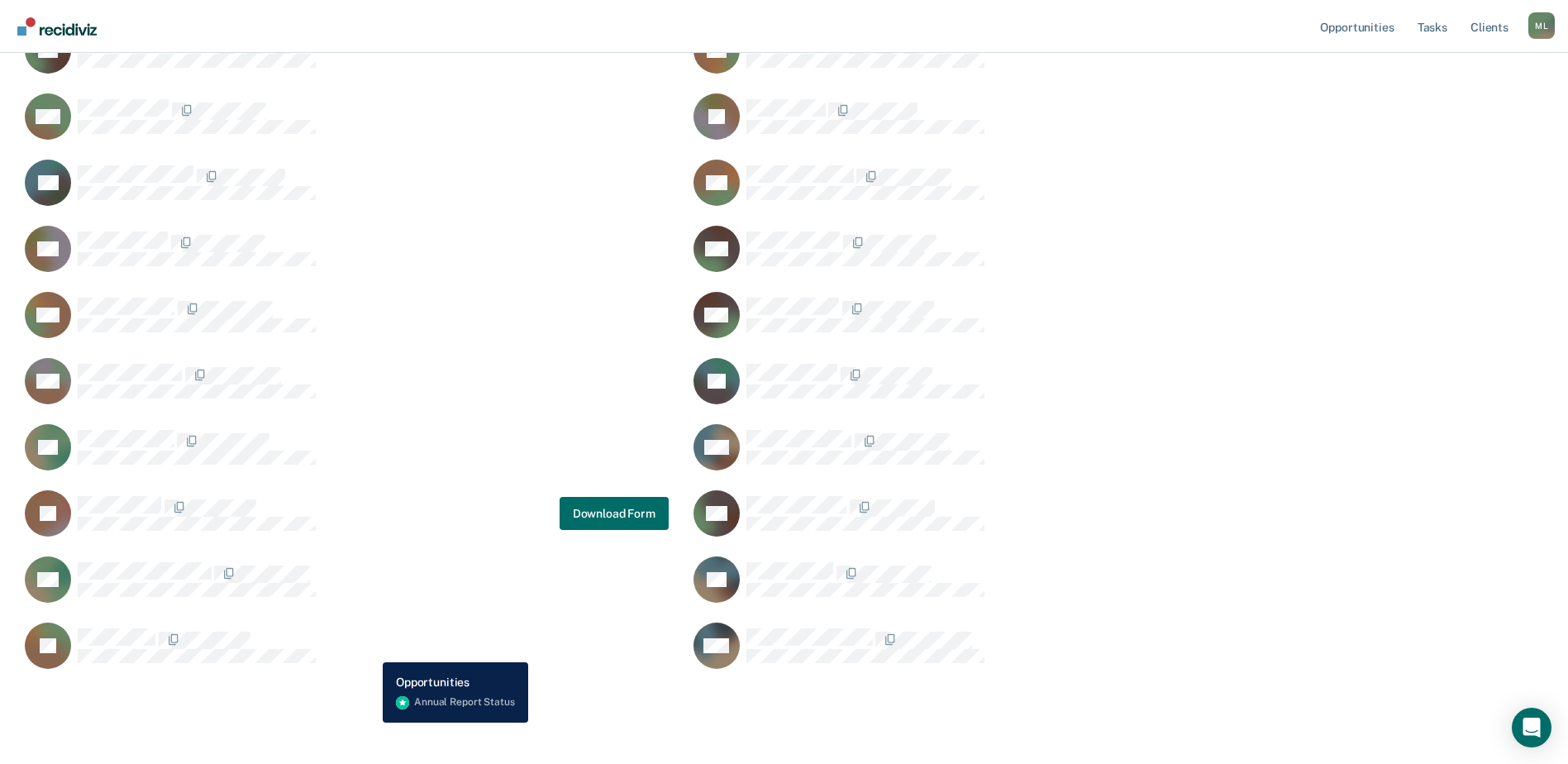
scroll to position [654, 0]
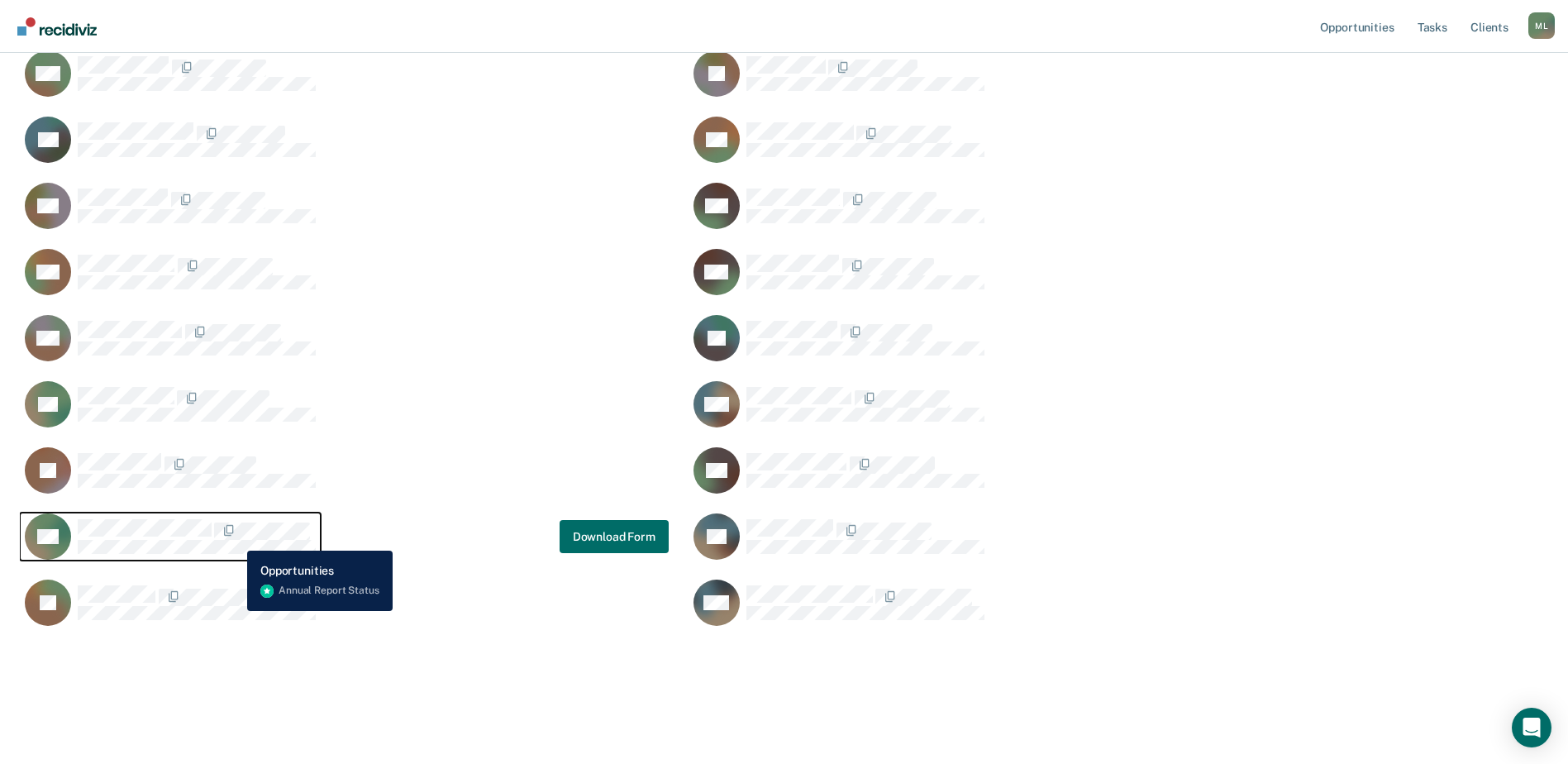
click at [234, 537] on div "CaseloadOpportunityCell-06096469" at bounding box center [197, 530] width 238 height 22
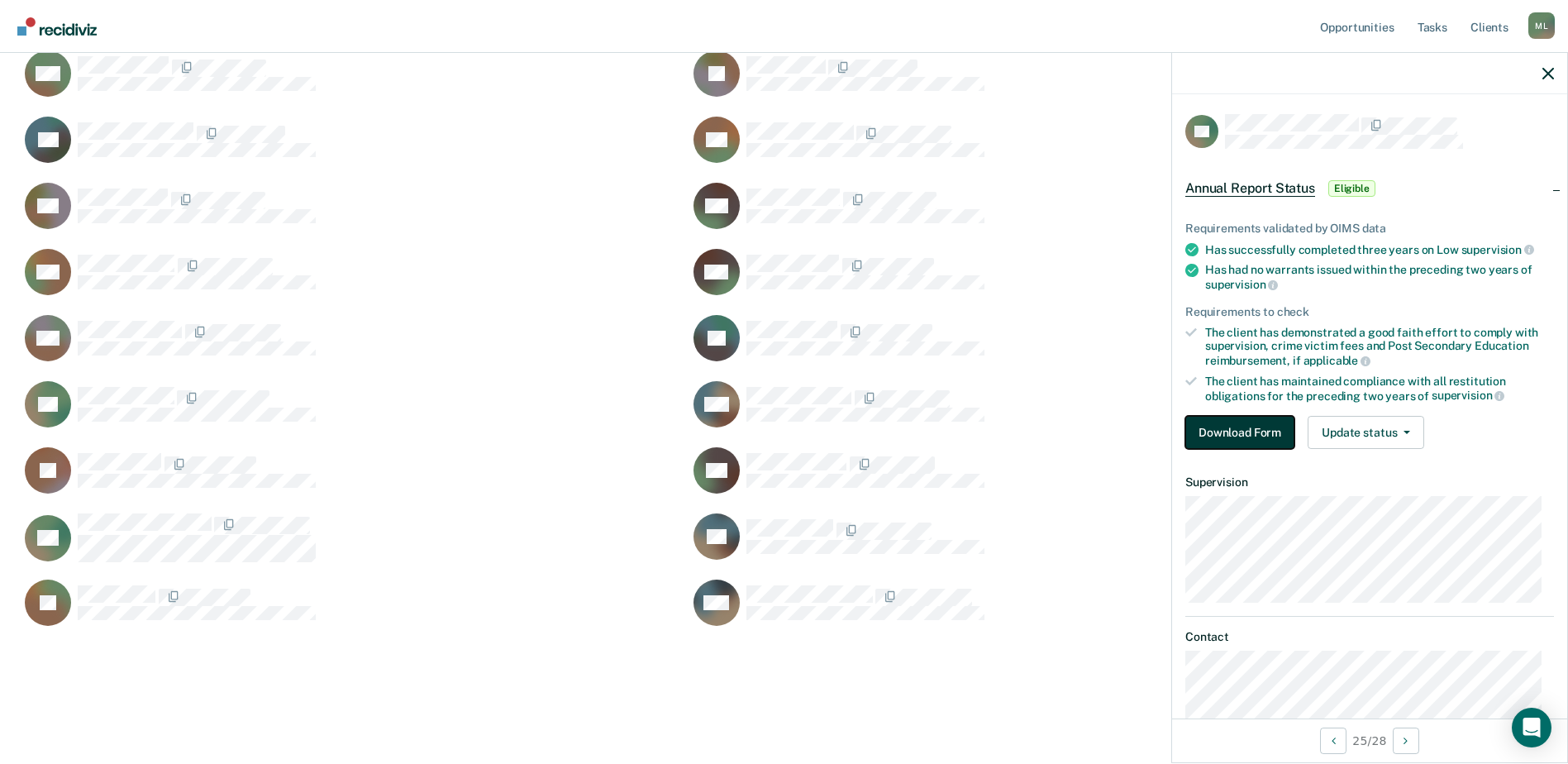
click at [1270, 421] on button "Download Form" at bounding box center [1239, 432] width 110 height 33
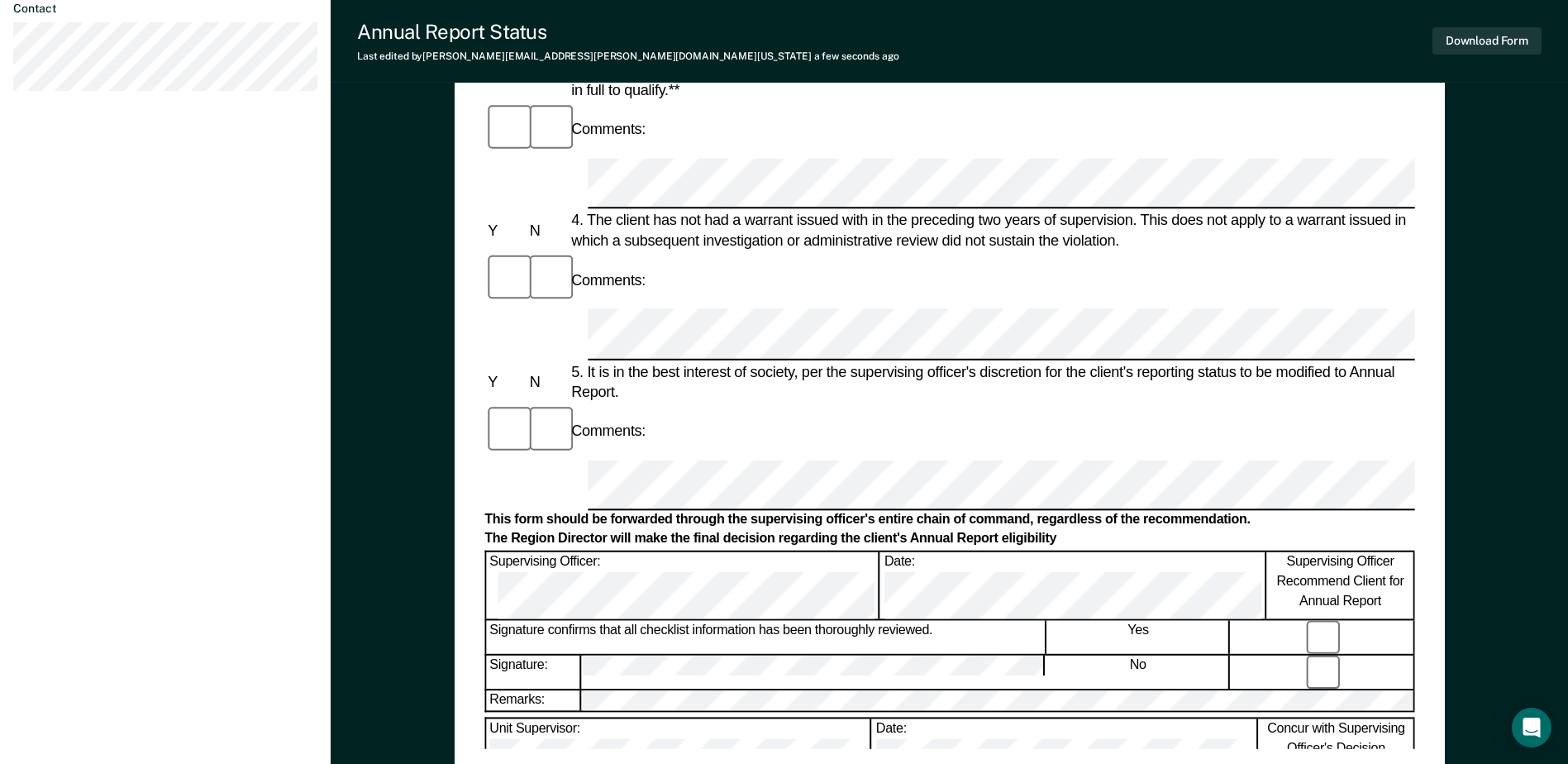
scroll to position [661, 0]
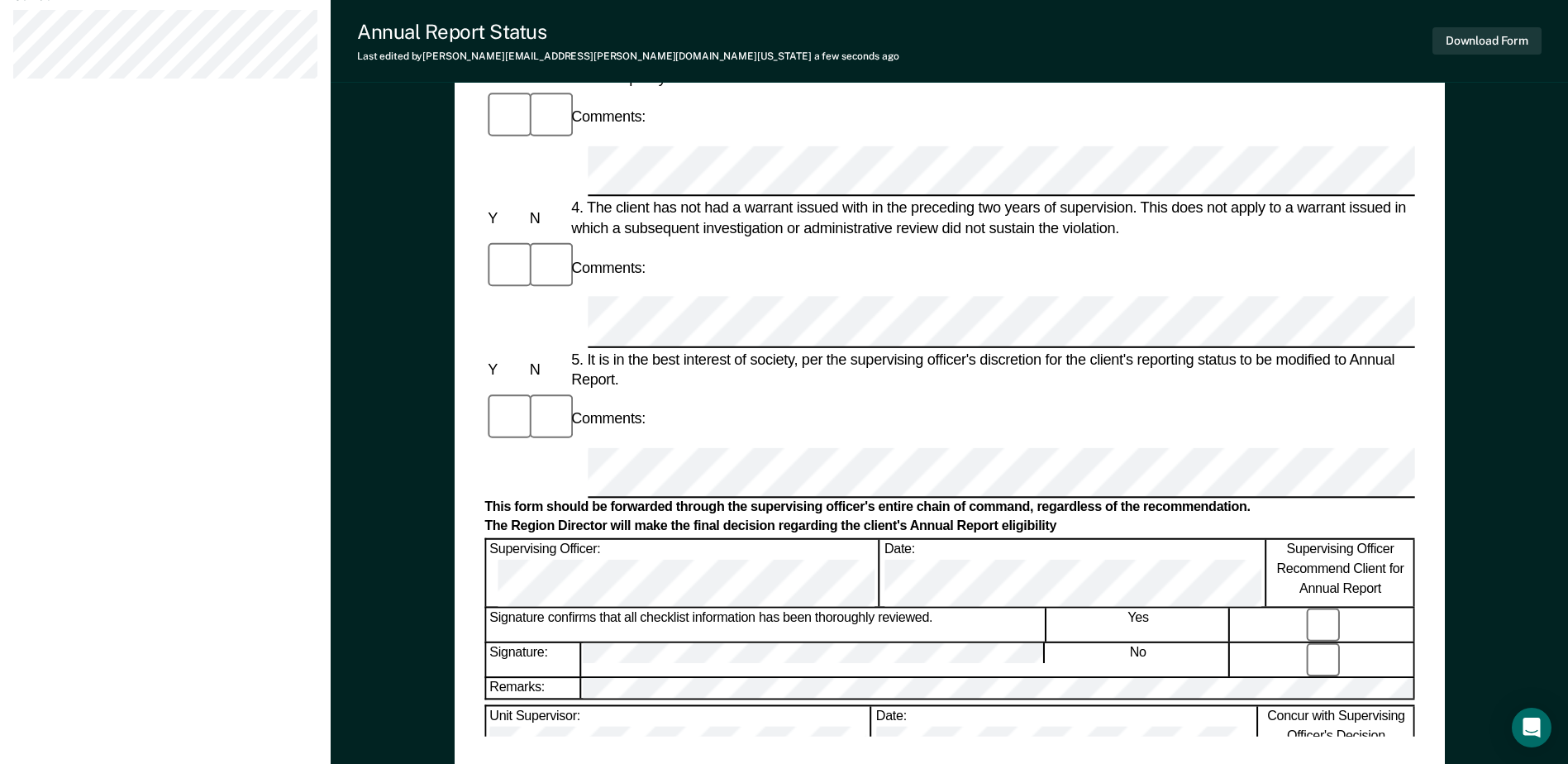
click at [725, 706] on div "Annual Reporting Checklist, Recommendation, and Determination Form Clients who …" at bounding box center [949, 120] width 930 height 1230
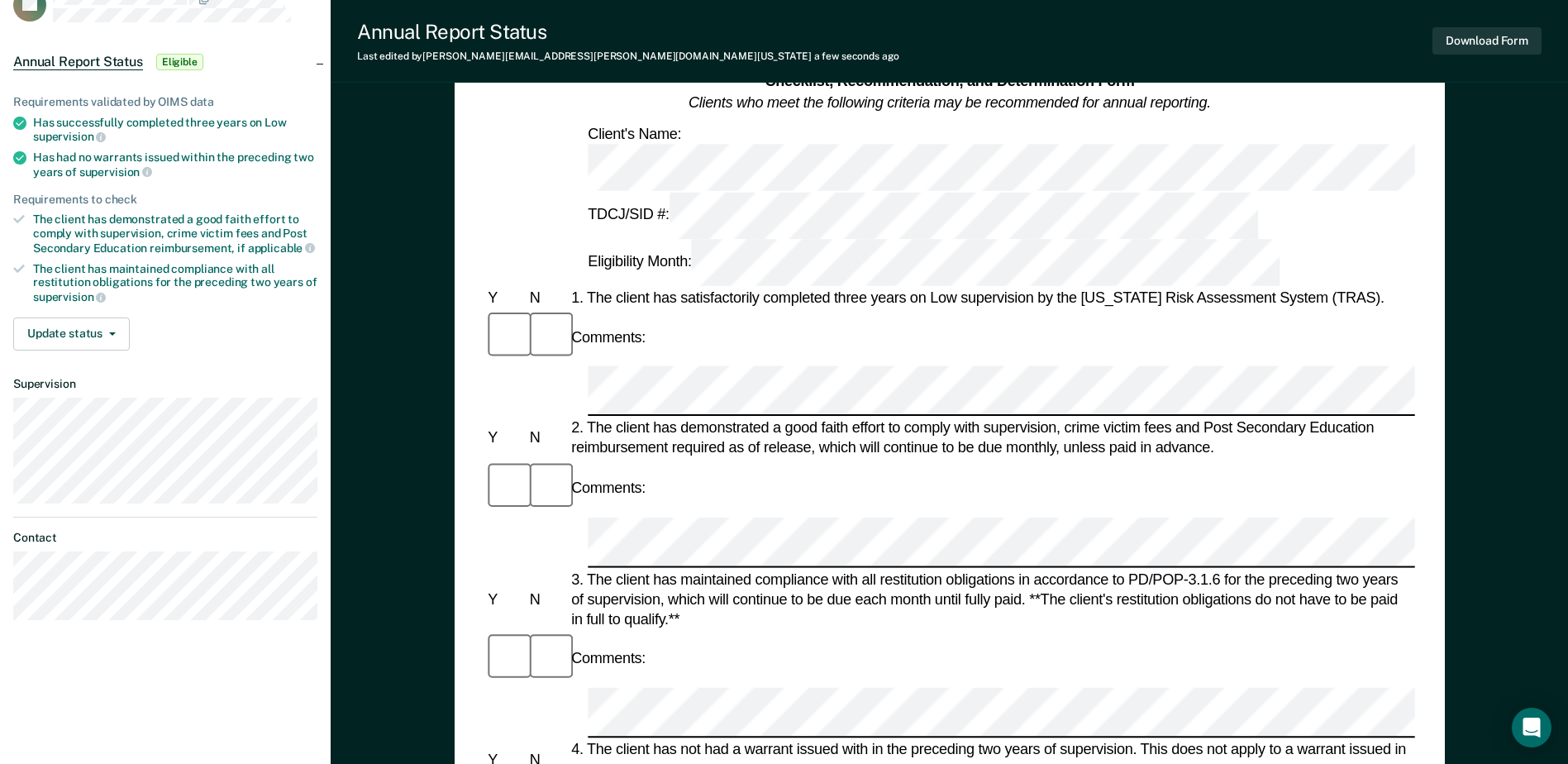
scroll to position [0, 0]
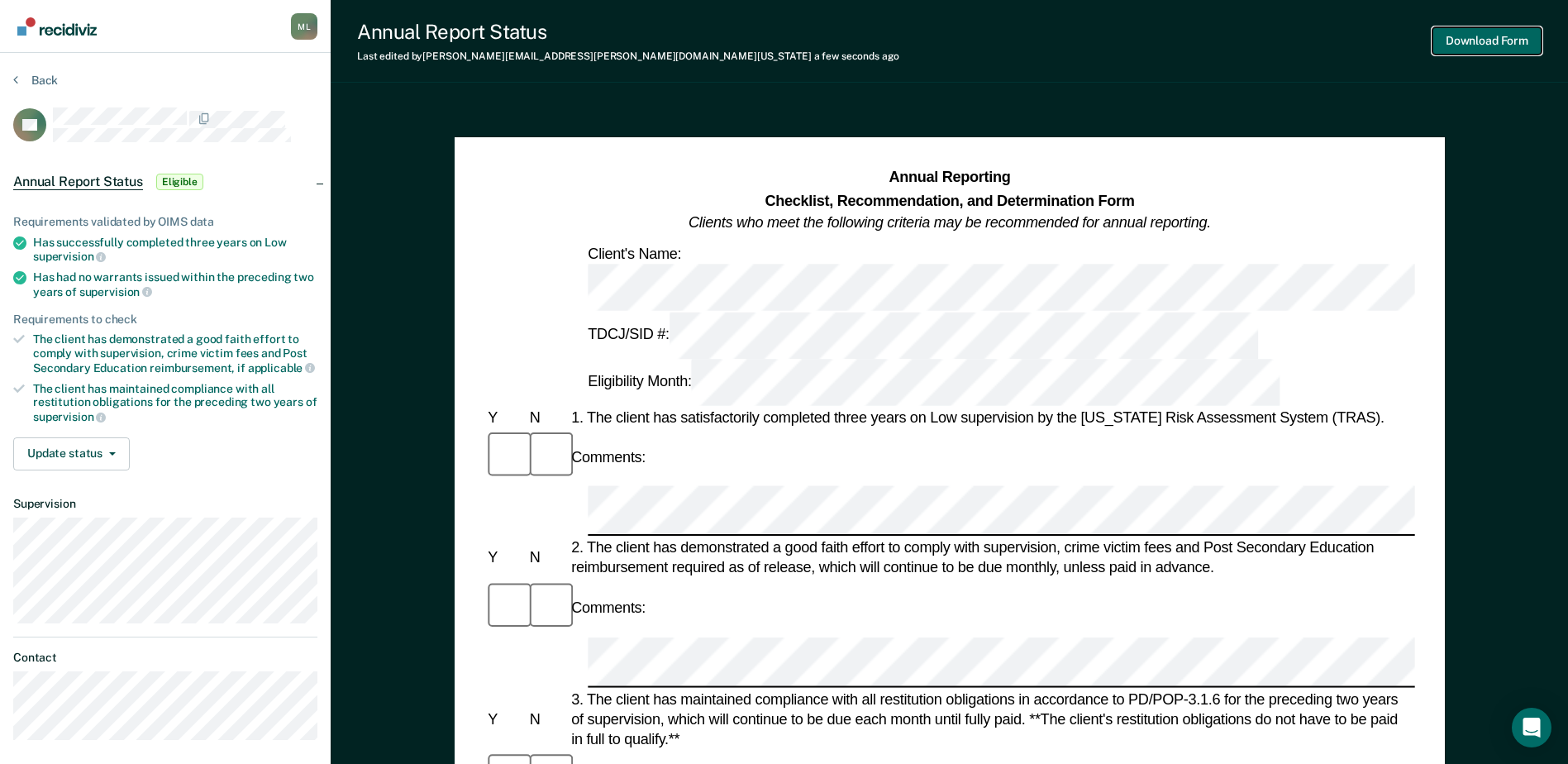
click at [1478, 33] on button "Download Form" at bounding box center [1487, 41] width 110 height 28
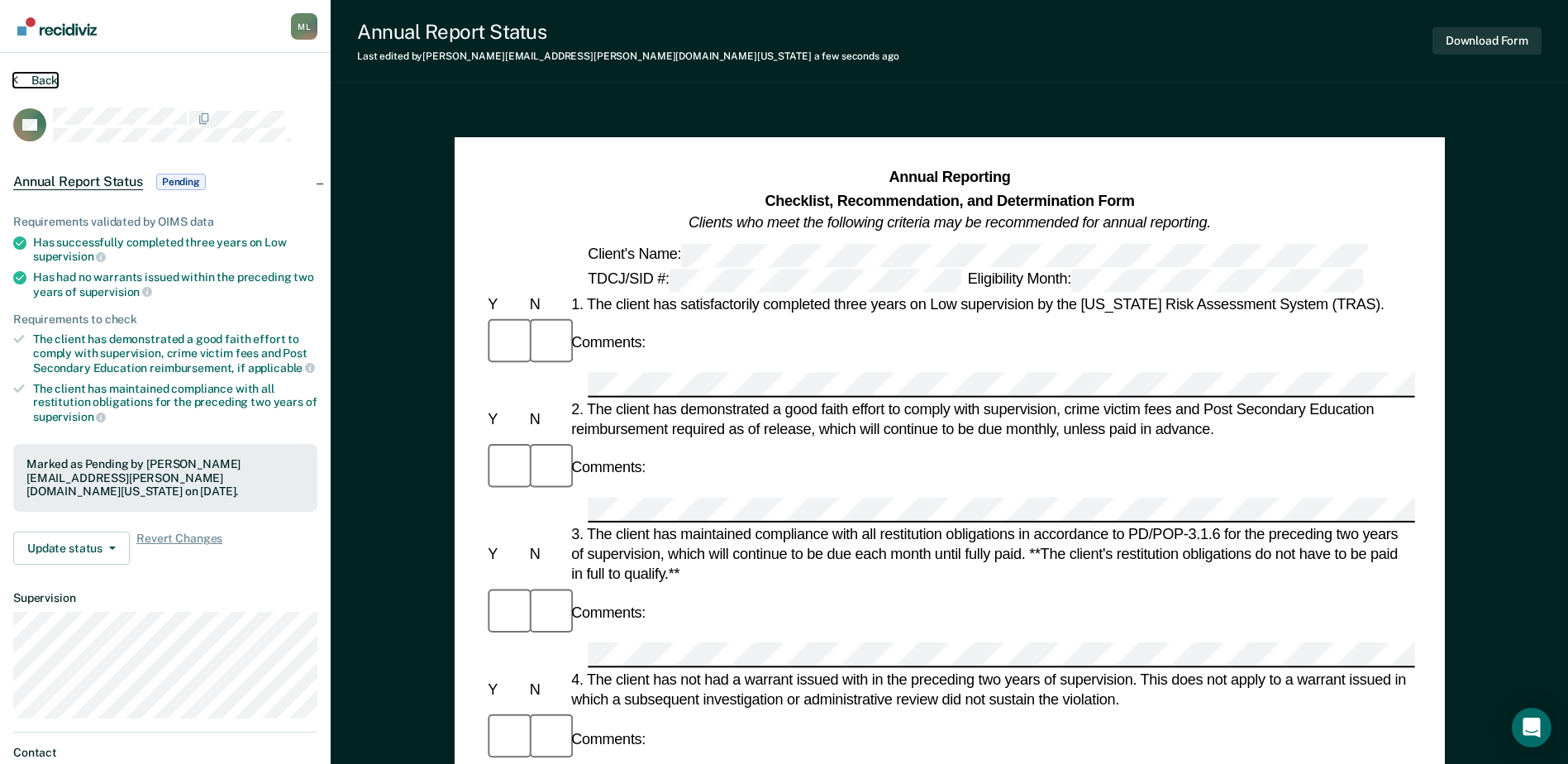
click at [29, 79] on button "Back" at bounding box center [35, 80] width 45 height 15
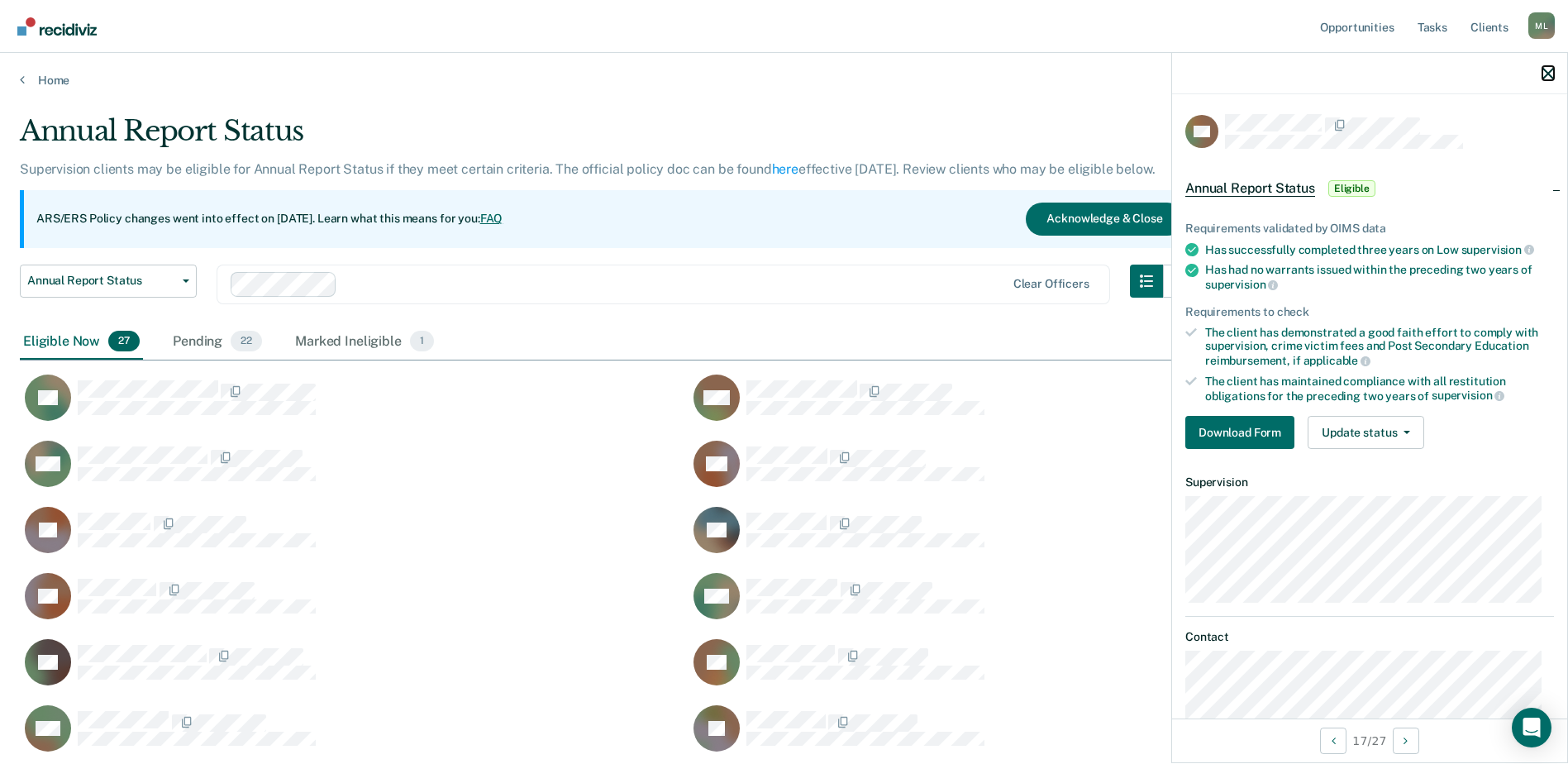
drag, startPoint x: 1549, startPoint y: 70, endPoint x: 1528, endPoint y: 72, distance: 21.1
click at [1549, 70] on icon "button" at bounding box center [1548, 73] width 11 height 11
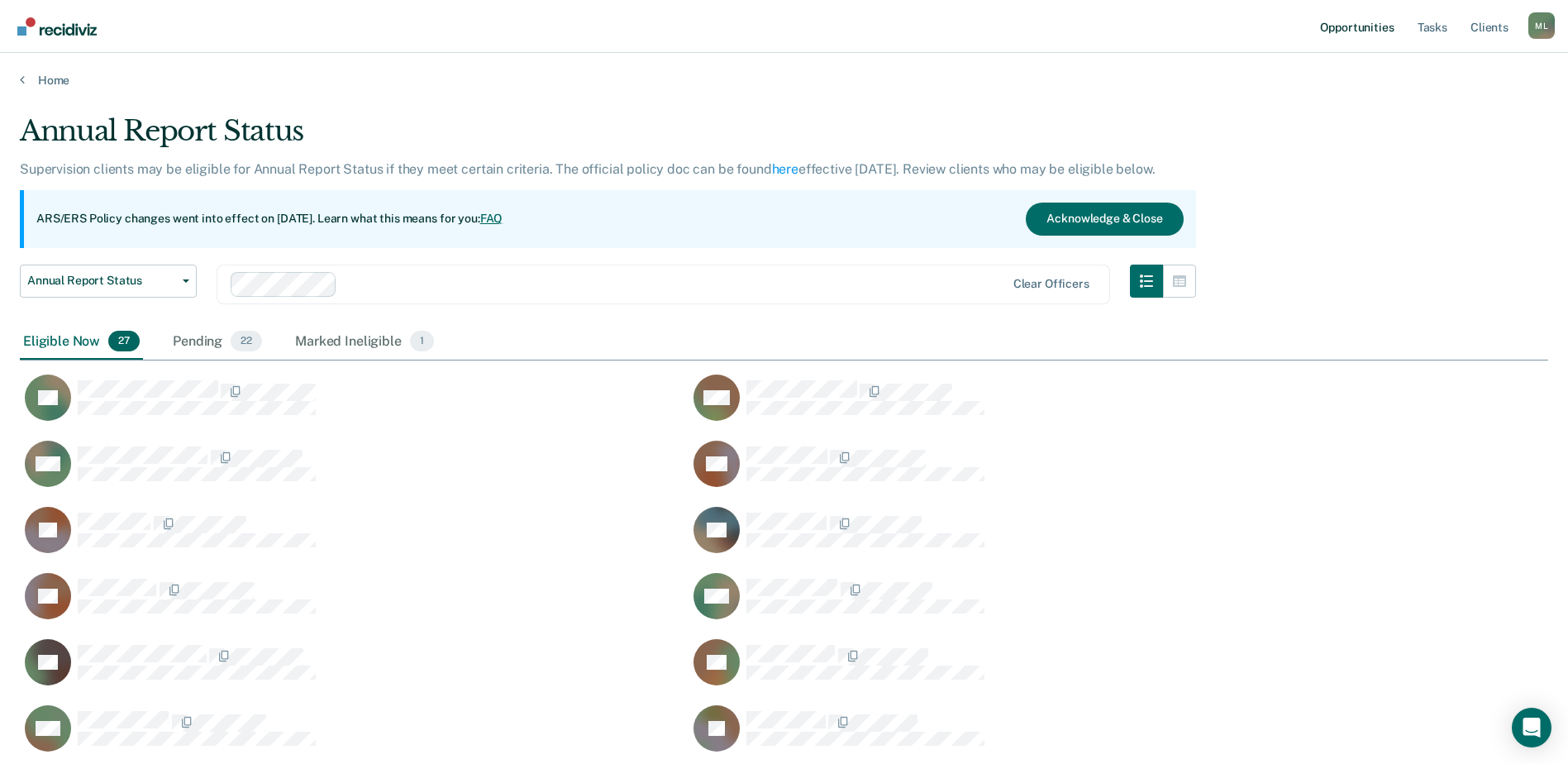
click at [1365, 22] on link "Opportunities" at bounding box center [1357, 27] width 80 height 53
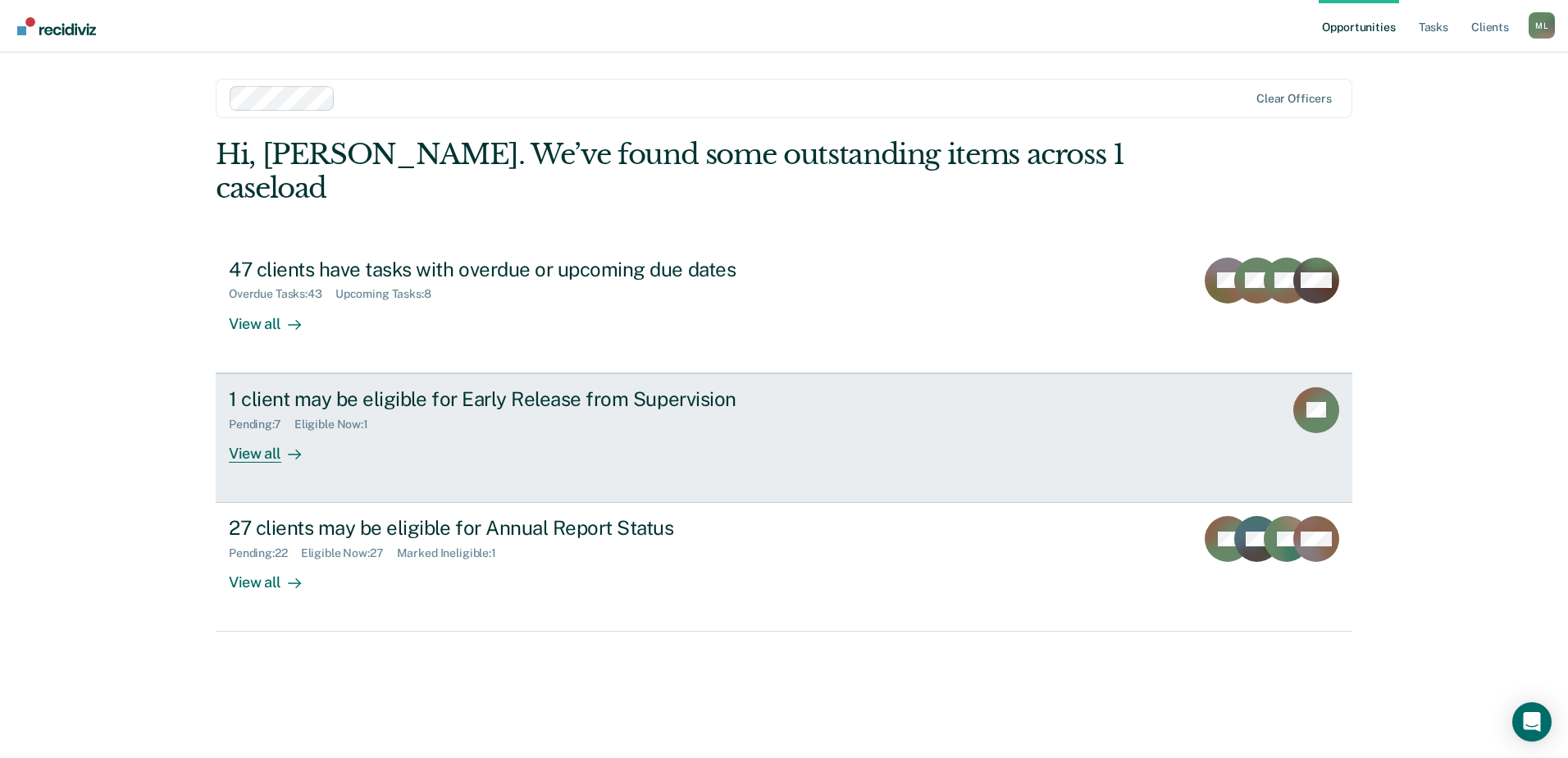
click at [299, 443] on div at bounding box center [291, 453] width 20 height 19
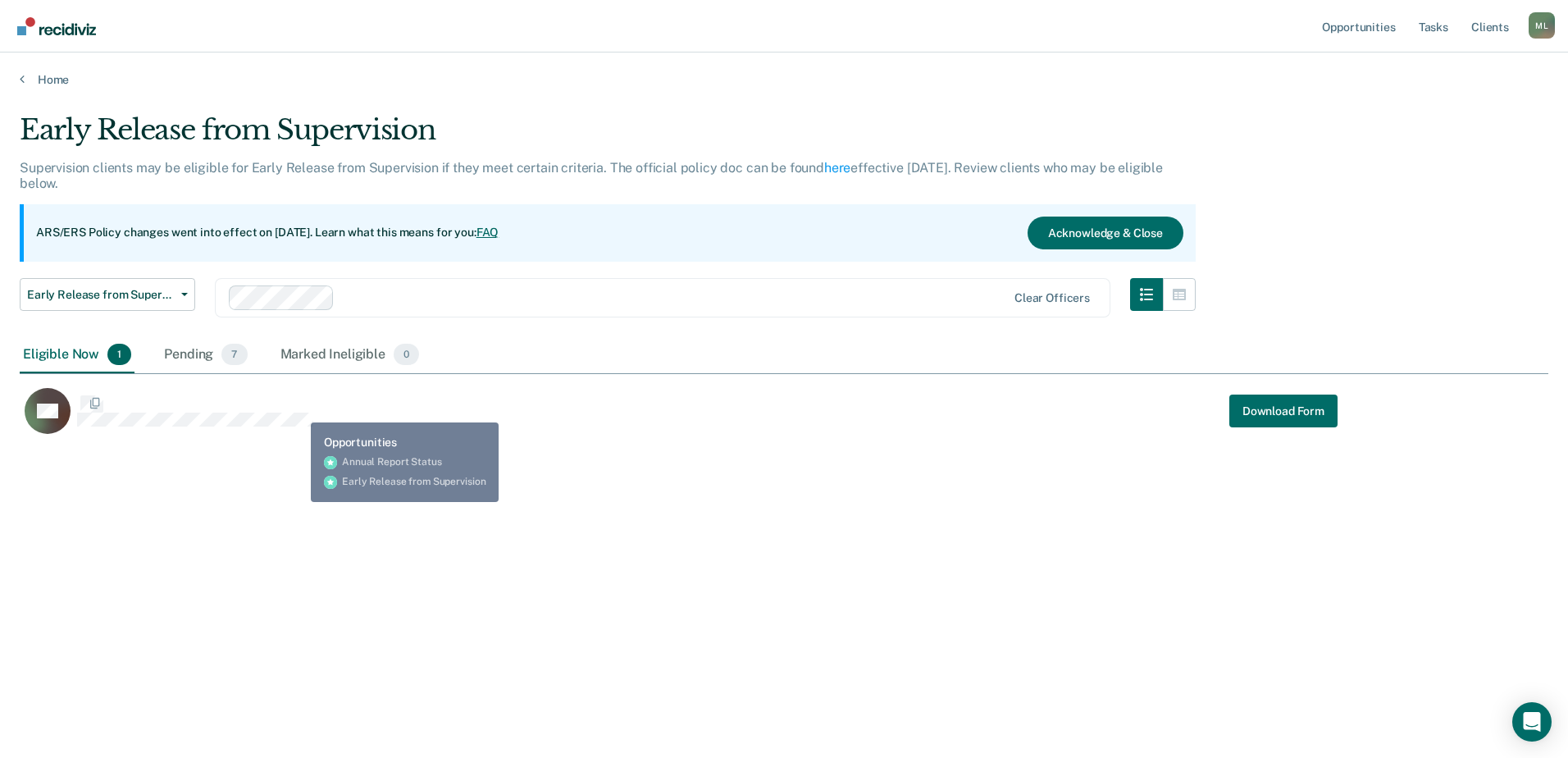
scroll to position [509, 1516]
